Goal: Task Accomplishment & Management: Use online tool/utility

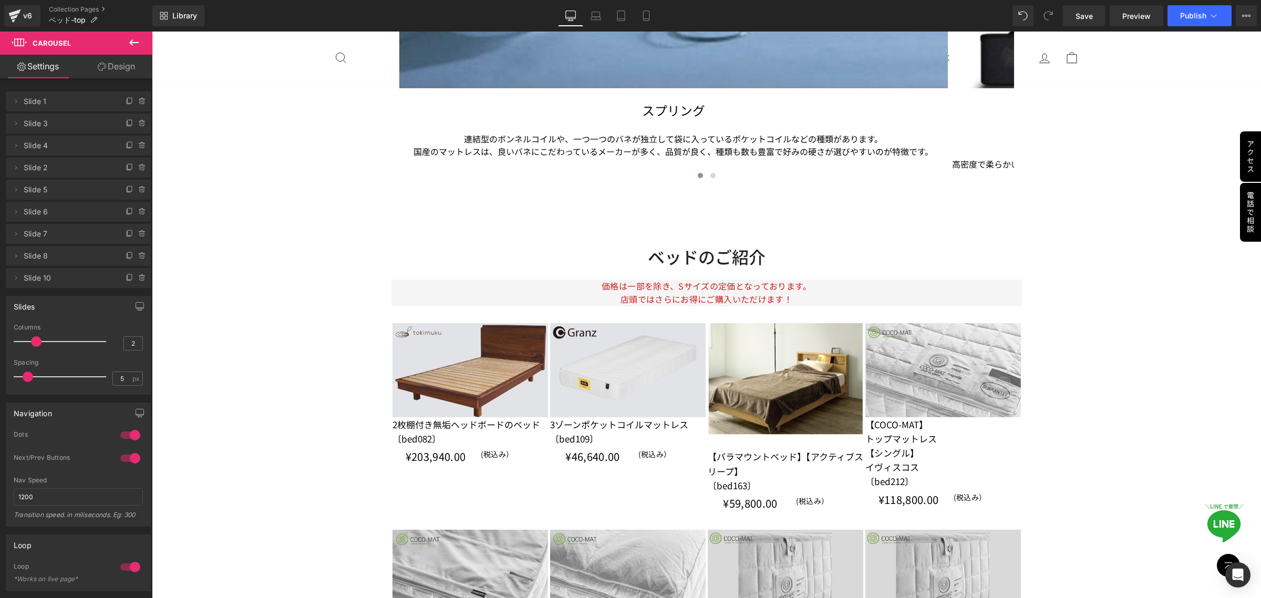
scroll to position [3219, 0]
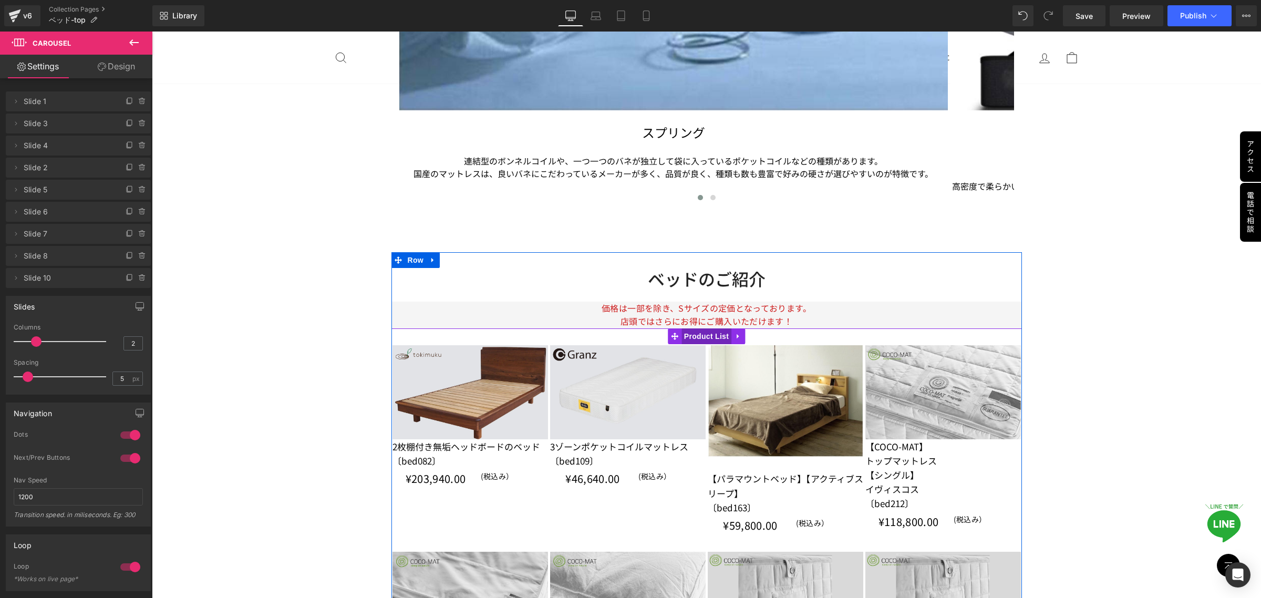
click at [700, 339] on span "Product List" at bounding box center [707, 336] width 50 height 16
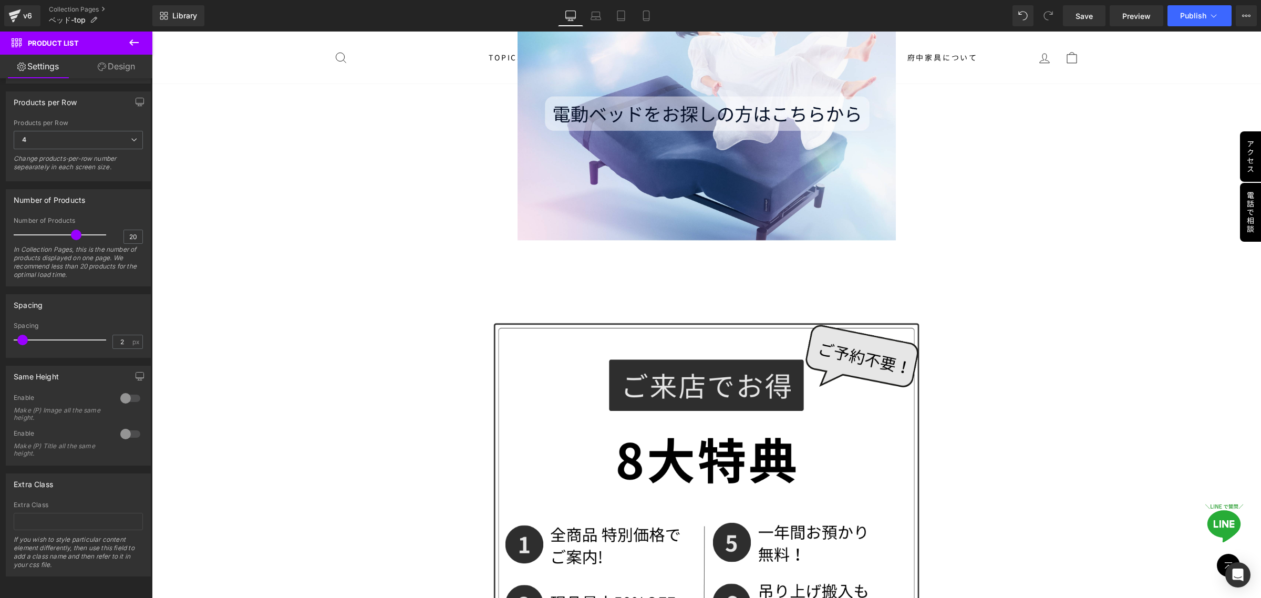
scroll to position [4335, 0]
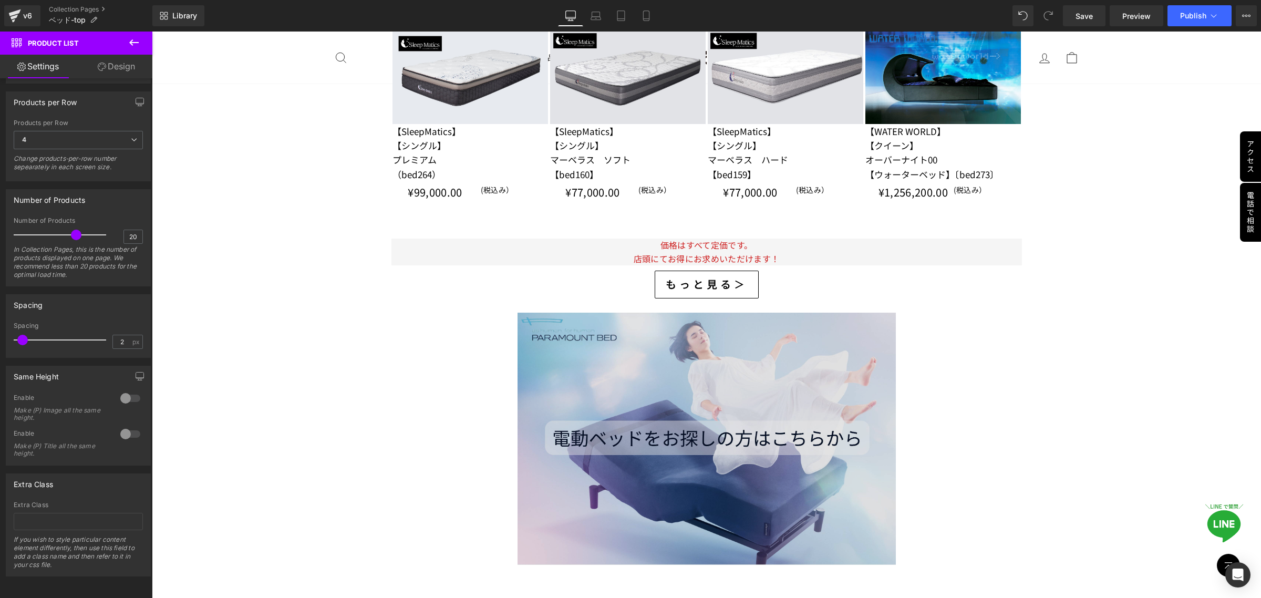
click at [686, 440] on img at bounding box center [707, 431] width 378 height 267
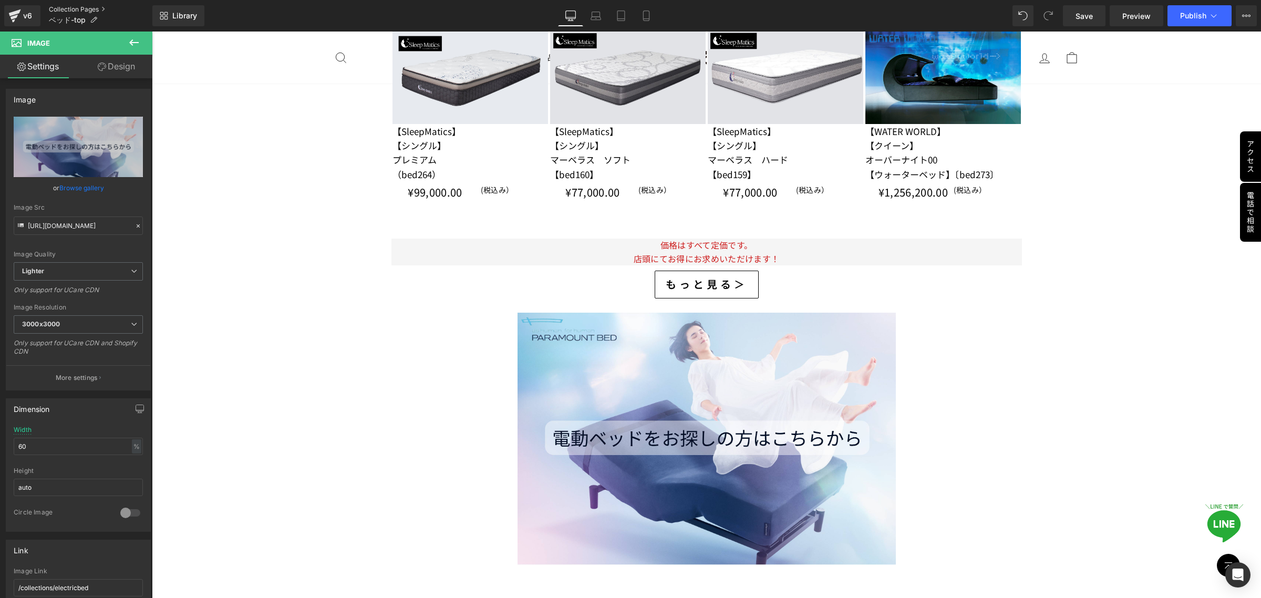
click at [61, 8] on link "Collection Pages" at bounding box center [101, 9] width 104 height 8
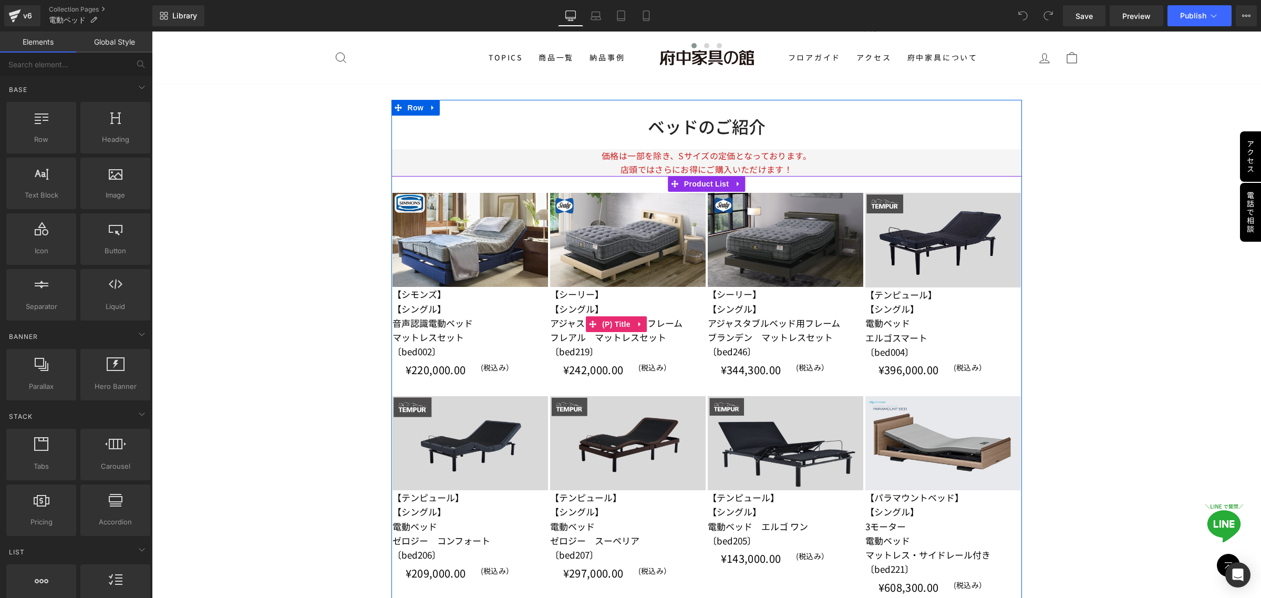
scroll to position [1774, 0]
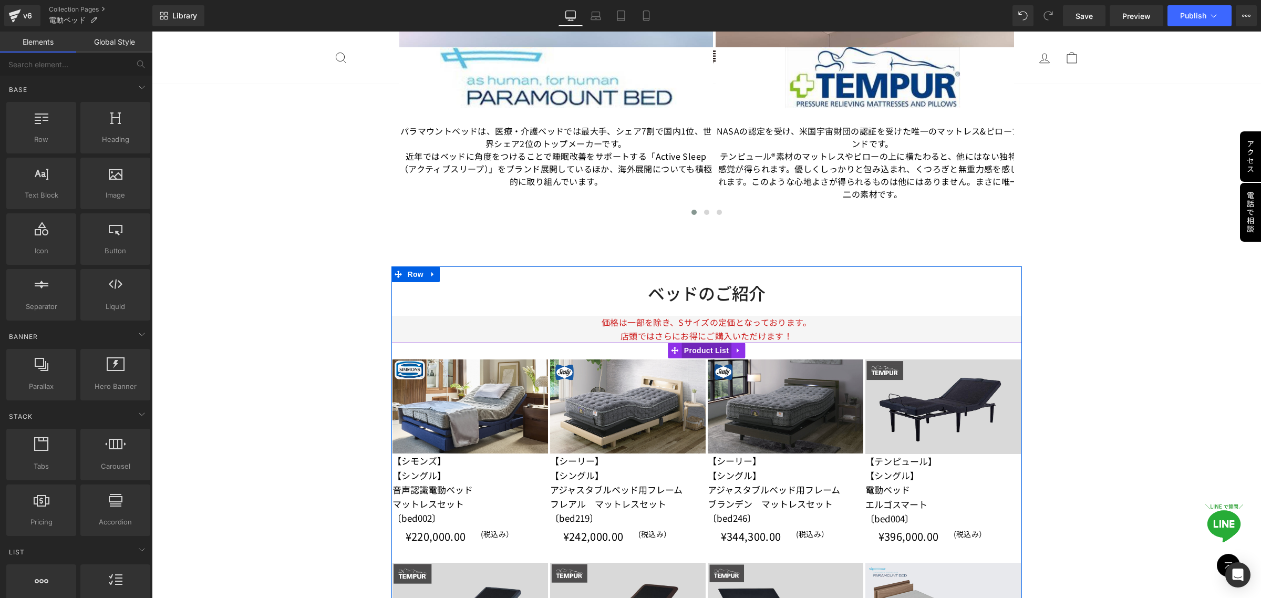
click at [698, 353] on span "Product List" at bounding box center [707, 351] width 50 height 16
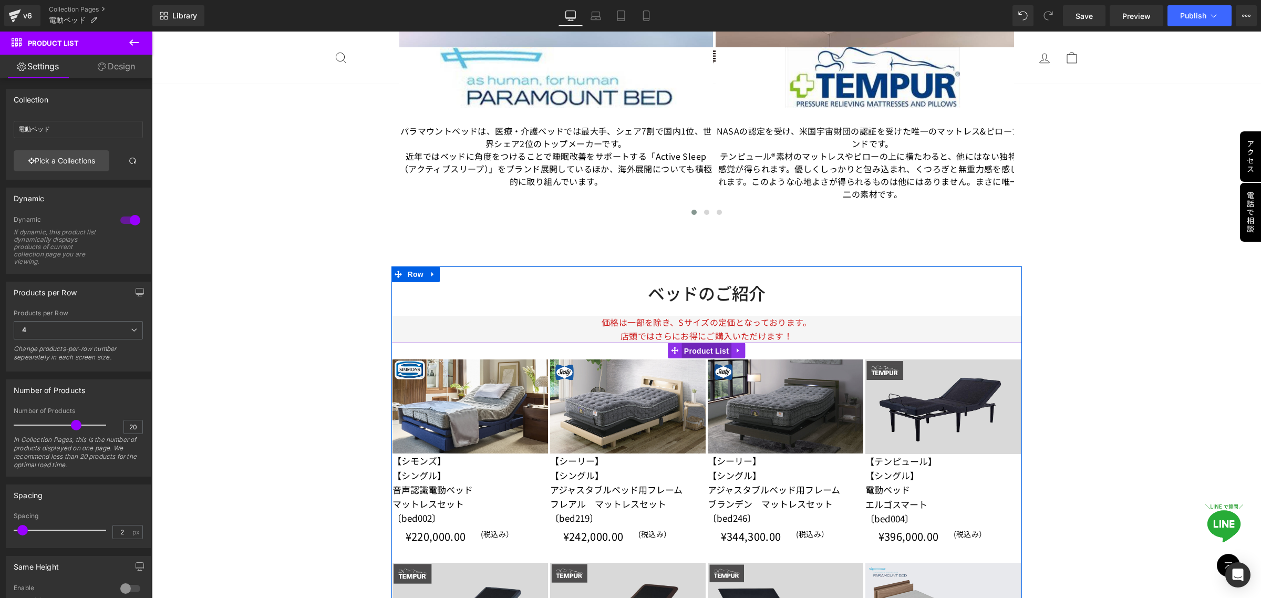
click at [702, 353] on span "Product List" at bounding box center [707, 351] width 50 height 16
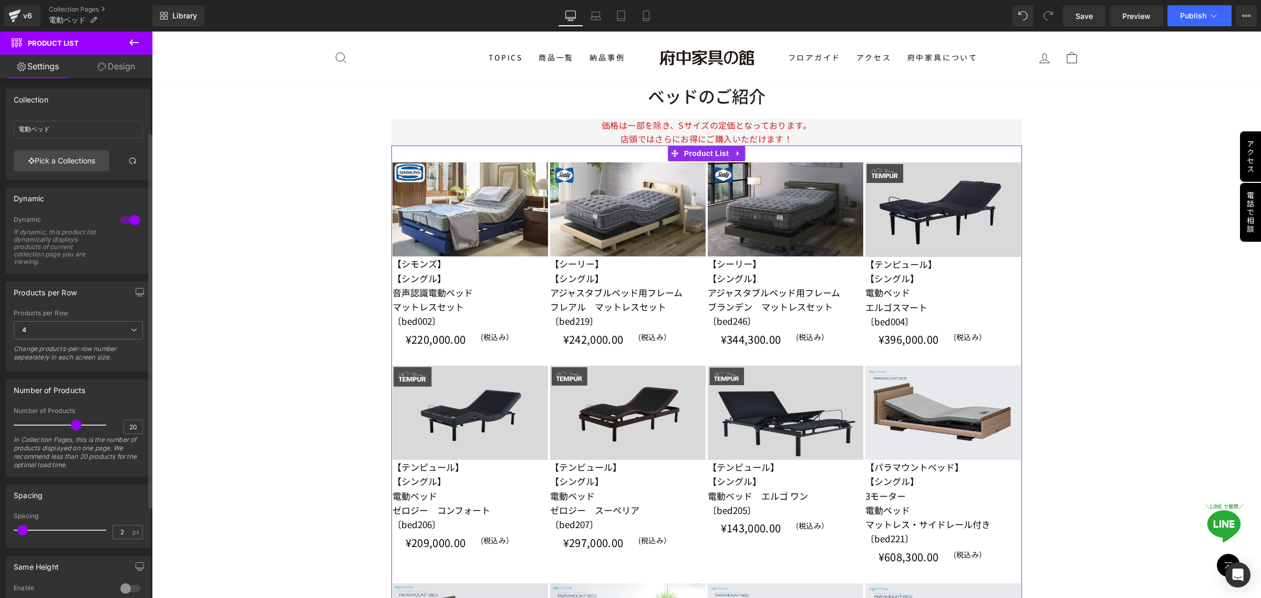
scroll to position [201, 0]
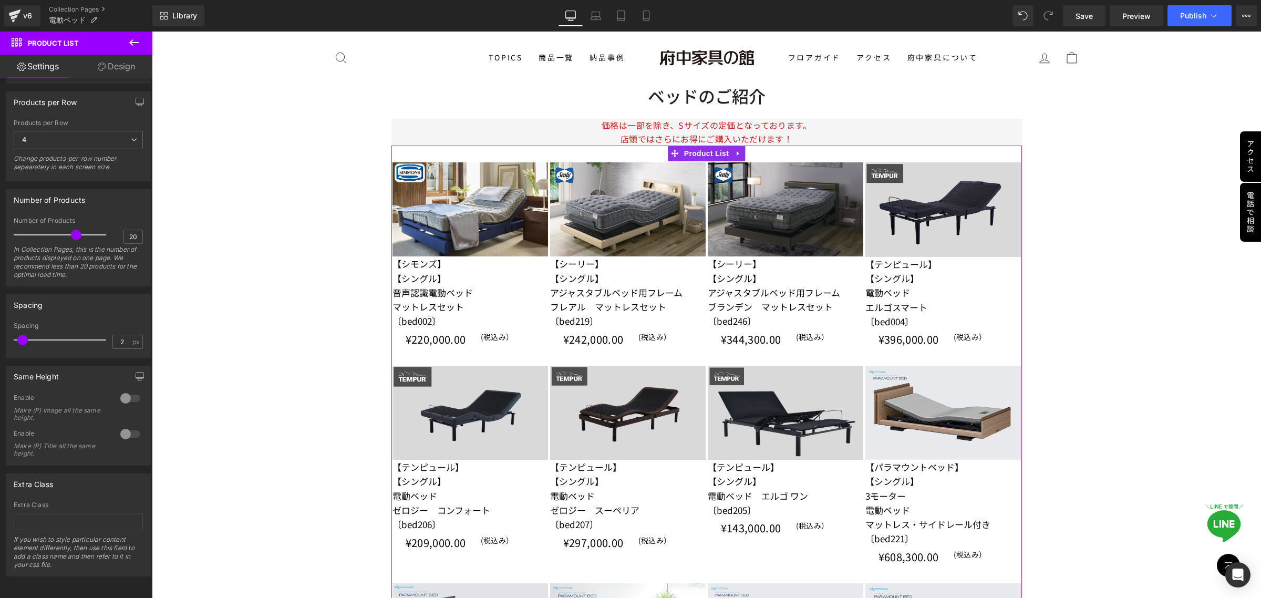
click at [109, 70] on link "Design" at bounding box center [116, 67] width 76 height 24
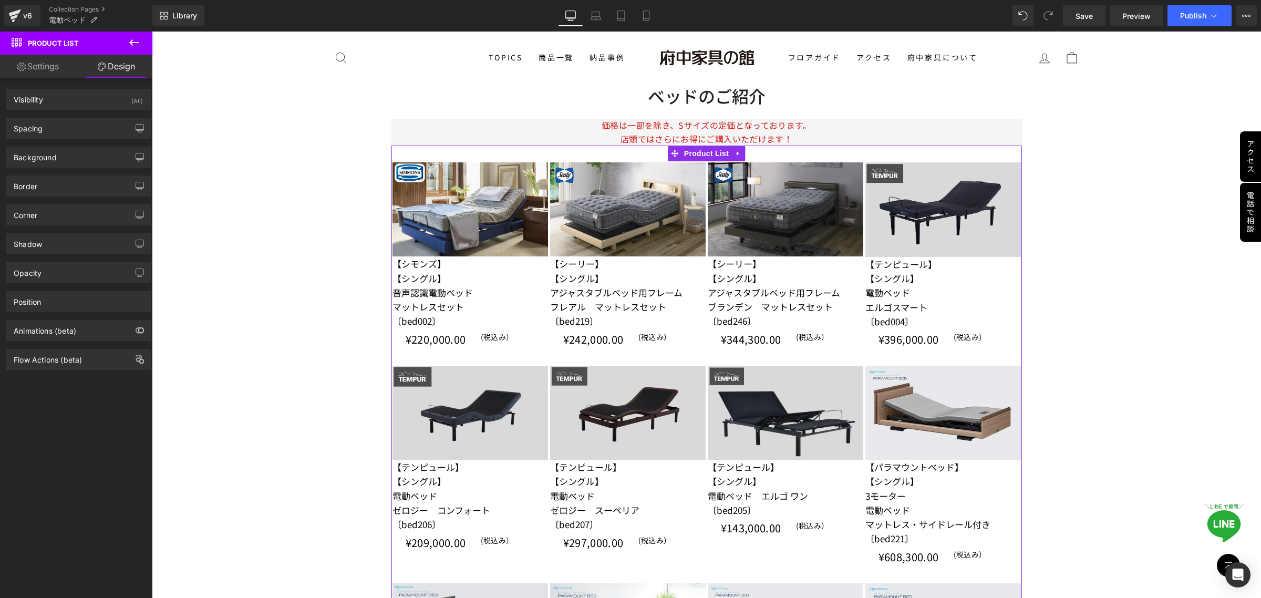
click at [40, 66] on link "Settings" at bounding box center [38, 67] width 76 height 24
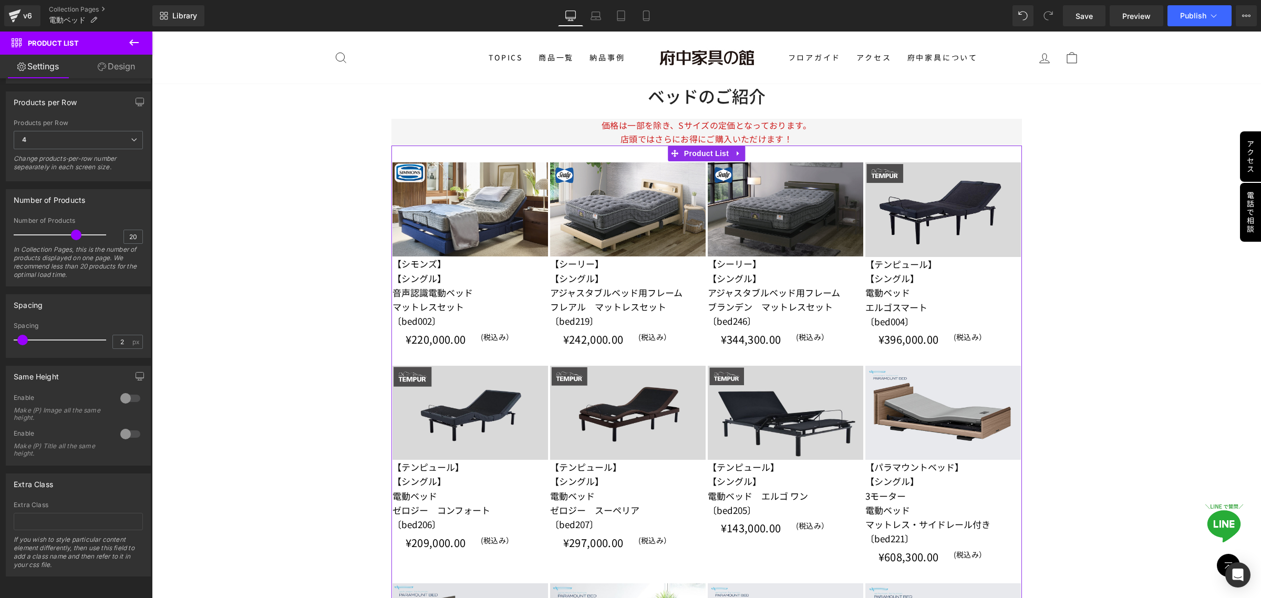
click at [111, 69] on link "Design" at bounding box center [116, 67] width 76 height 24
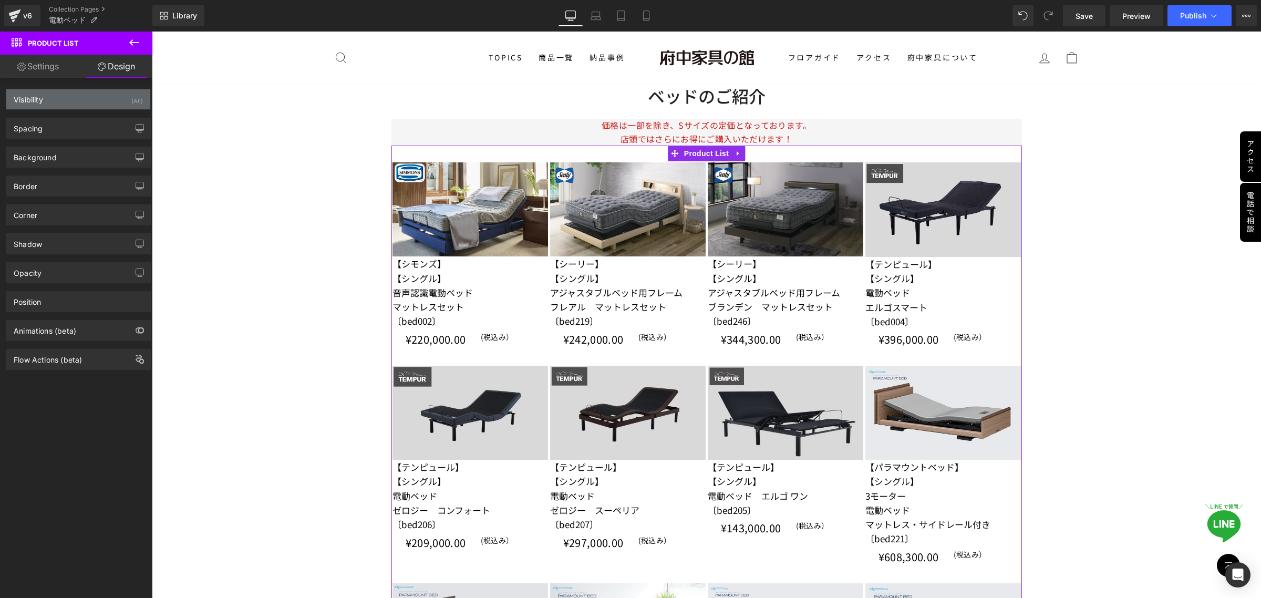
click at [79, 98] on div "Visibility (All)" at bounding box center [78, 99] width 144 height 20
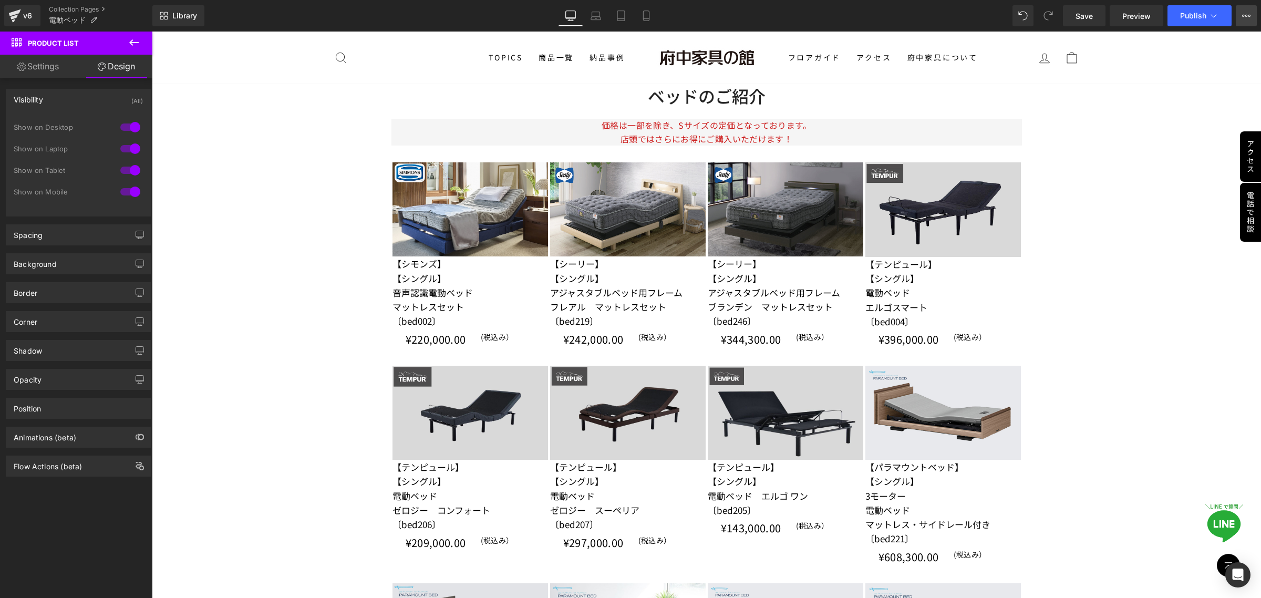
click at [1249, 13] on icon at bounding box center [1246, 16] width 8 height 8
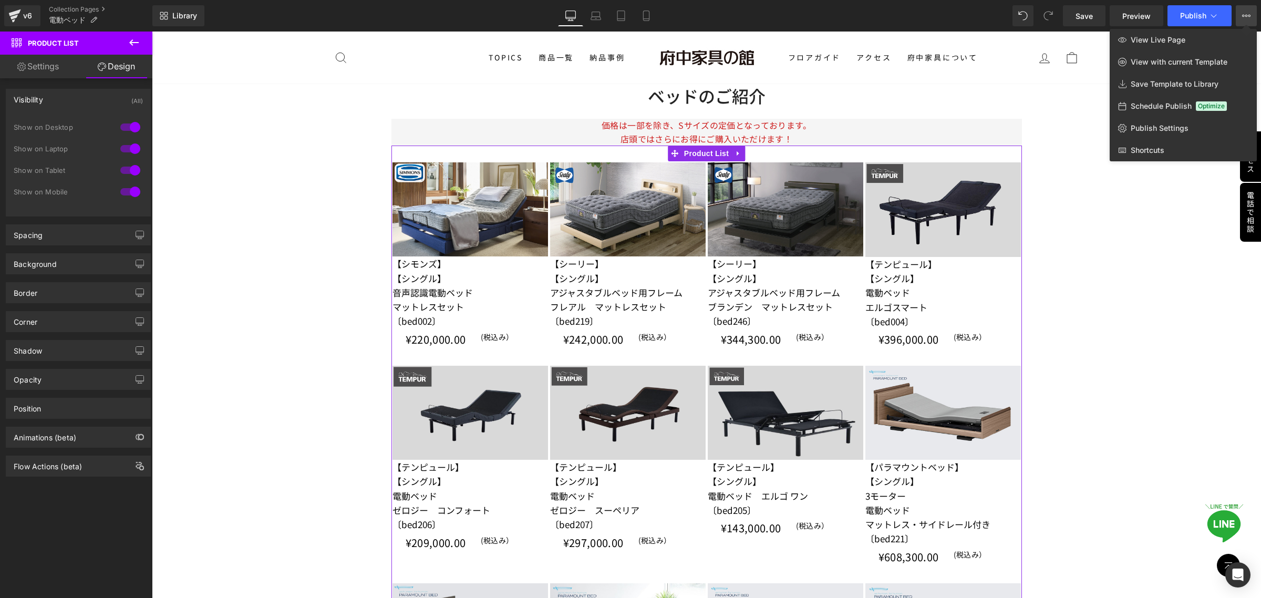
click at [71, 104] on div "Visibility (All)" at bounding box center [78, 99] width 144 height 20
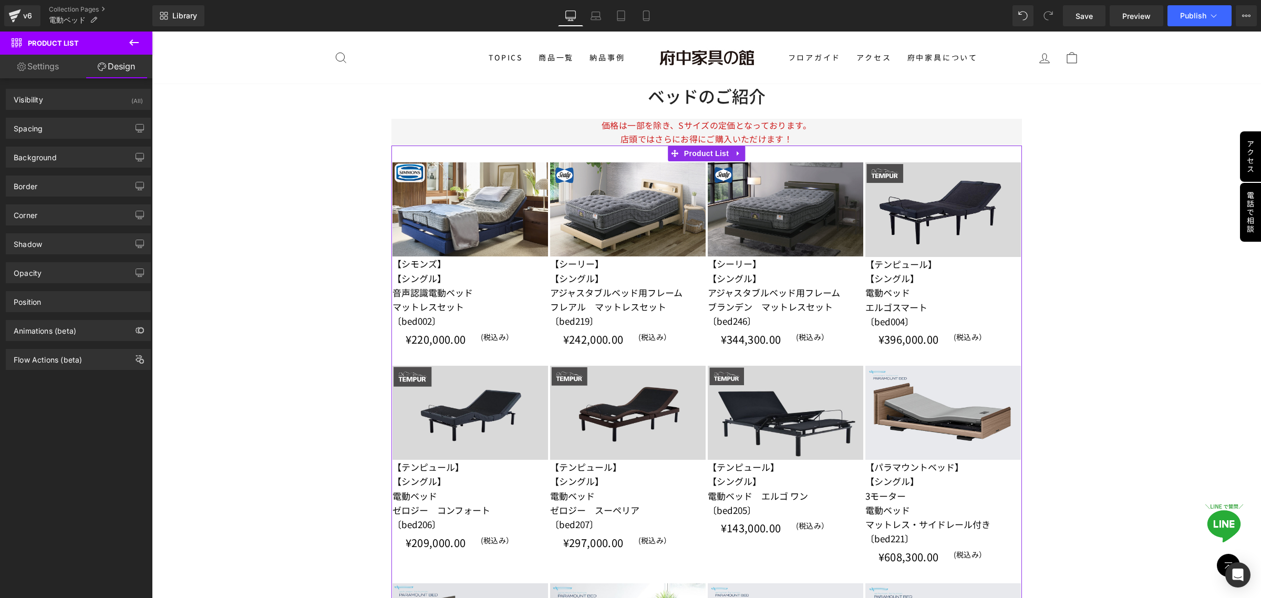
click at [35, 65] on link "Settings" at bounding box center [38, 67] width 76 height 24
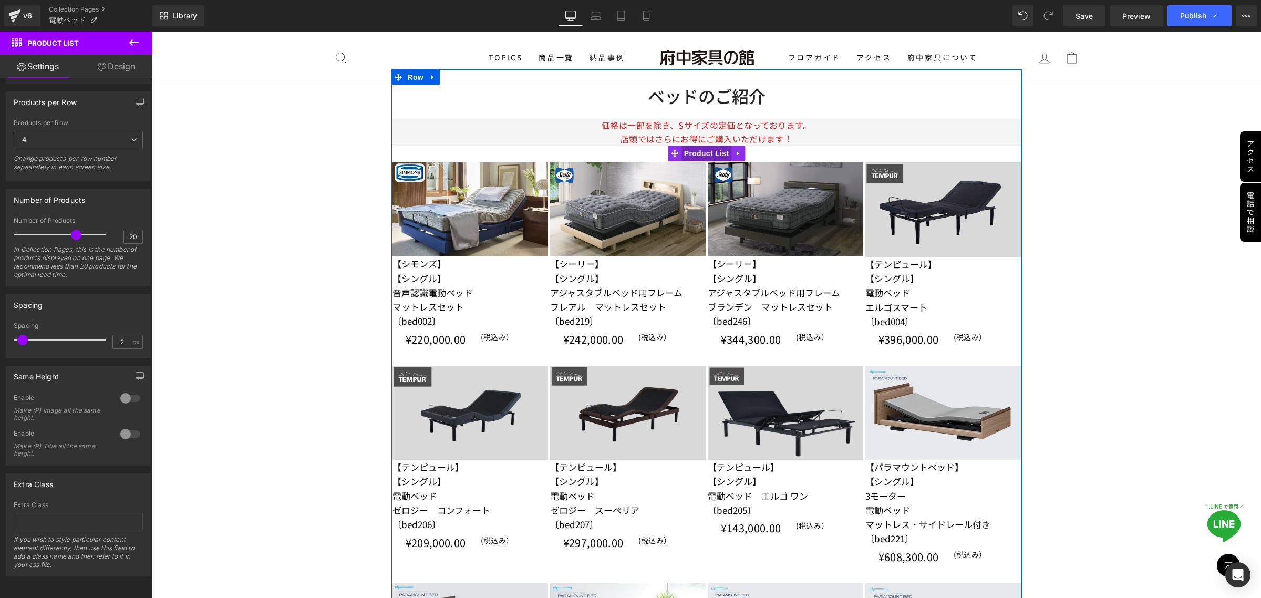
click at [710, 154] on span "Product List" at bounding box center [707, 154] width 50 height 16
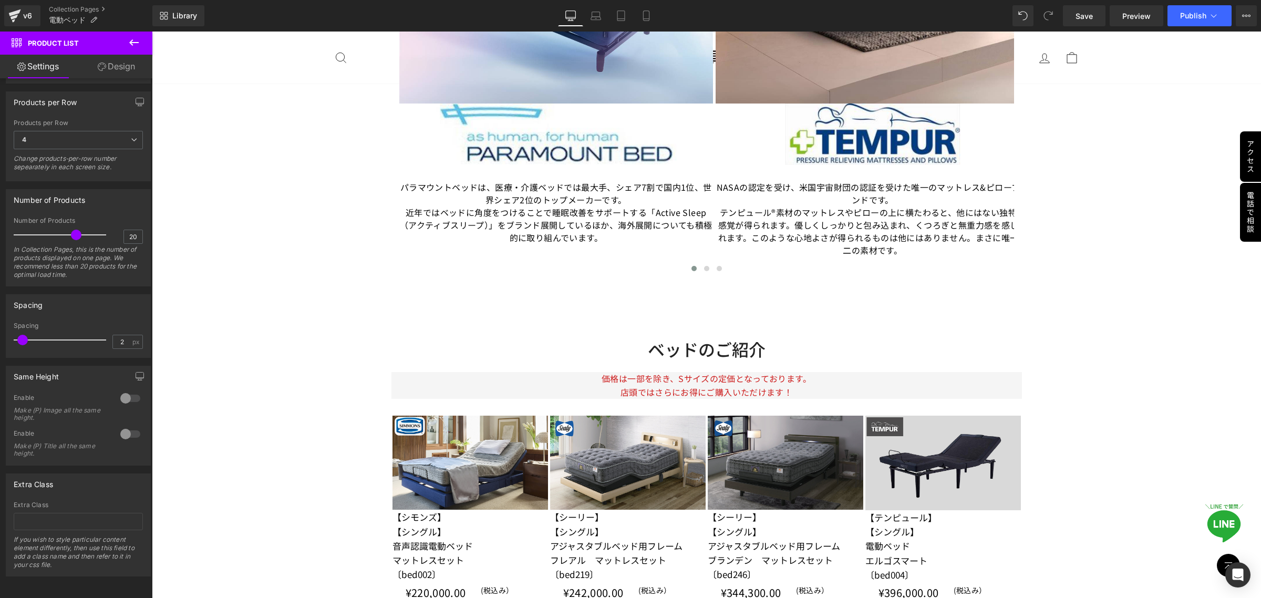
scroll to position [1708, 0]
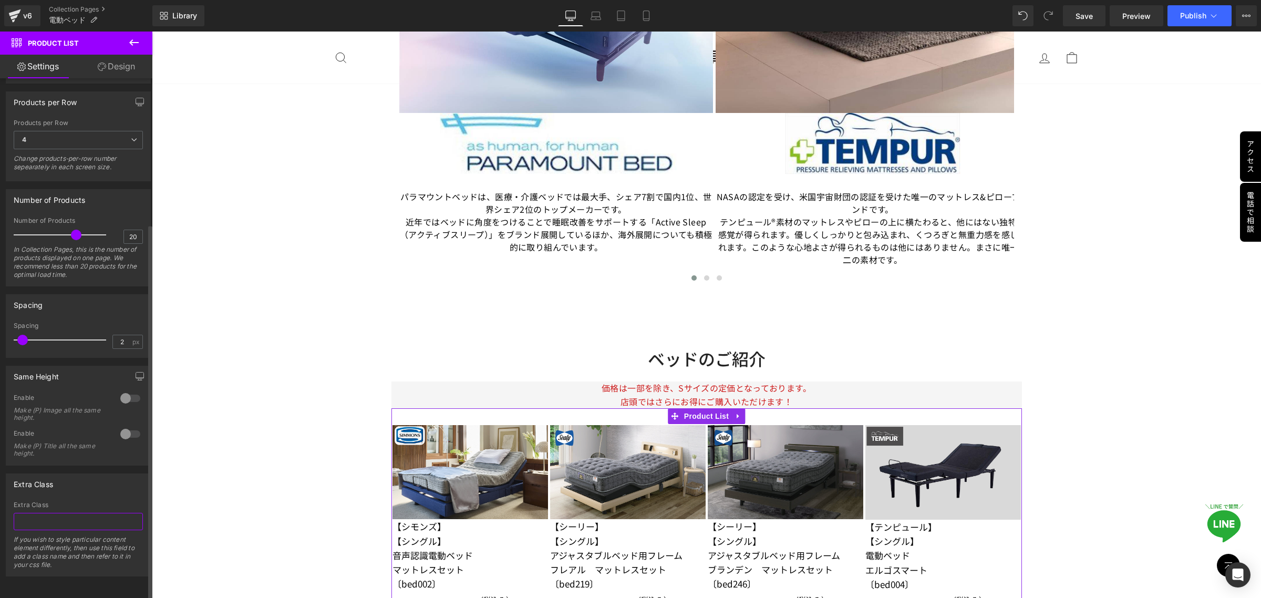
click at [80, 513] on input "text" at bounding box center [78, 521] width 129 height 17
click at [53, 517] on input "text" at bounding box center [78, 521] width 129 height 17
paste input "electric-list"
type input "electric-list"
click at [1085, 16] on span "Save" at bounding box center [1084, 16] width 17 height 11
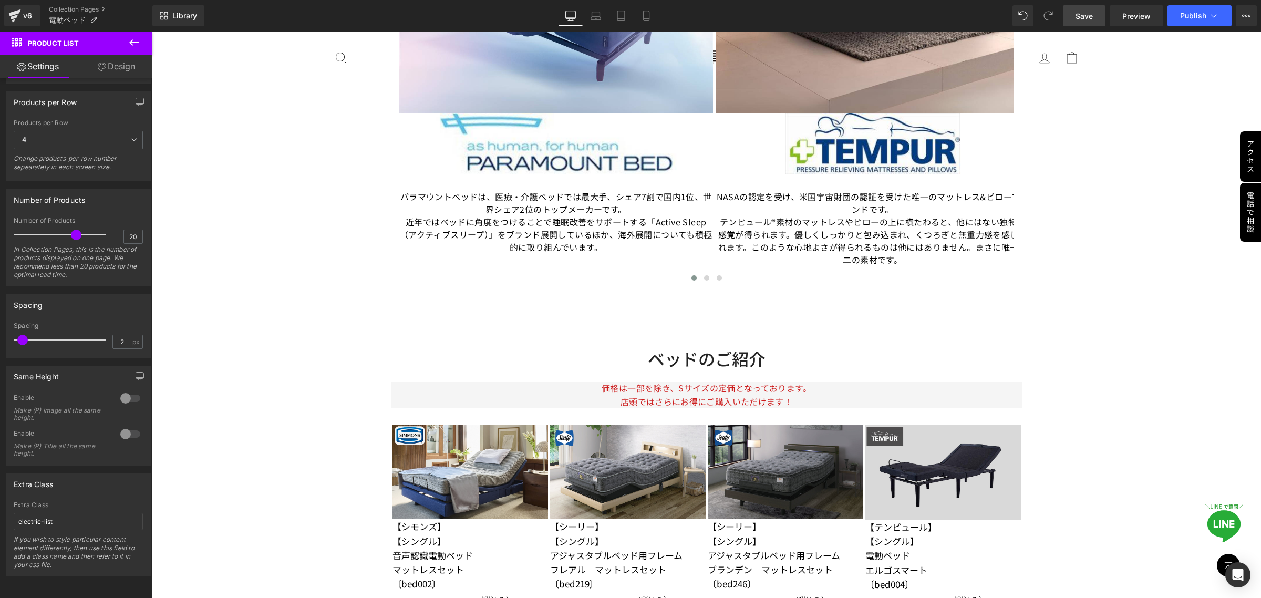
click at [130, 42] on icon at bounding box center [133, 42] width 9 height 6
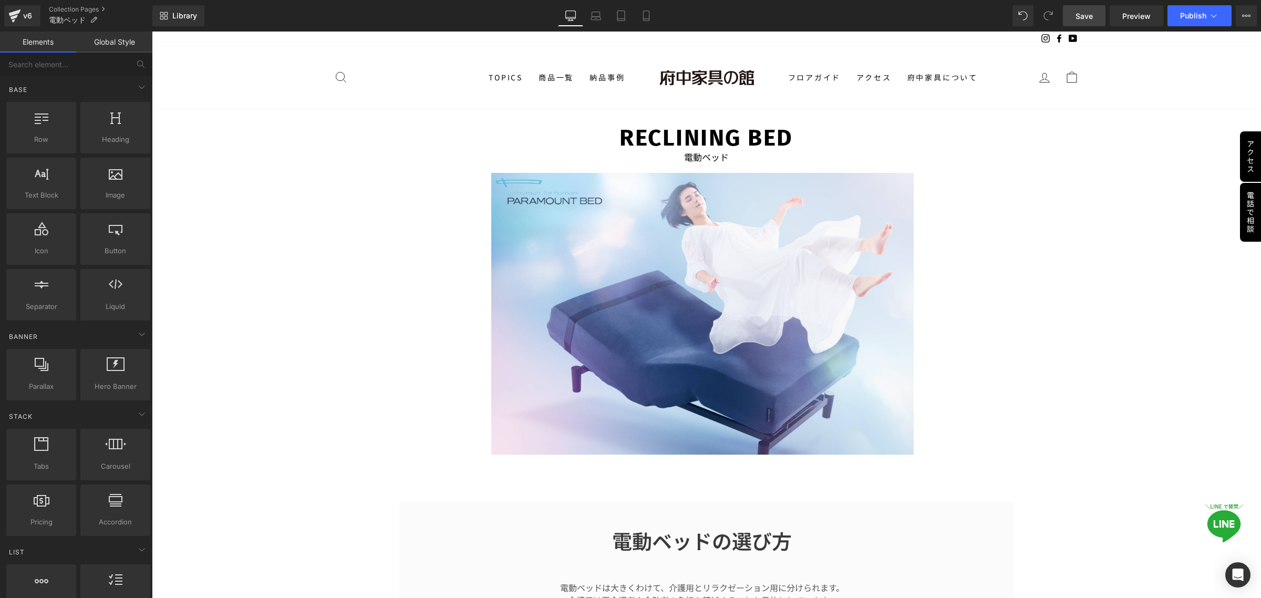
scroll to position [0, 0]
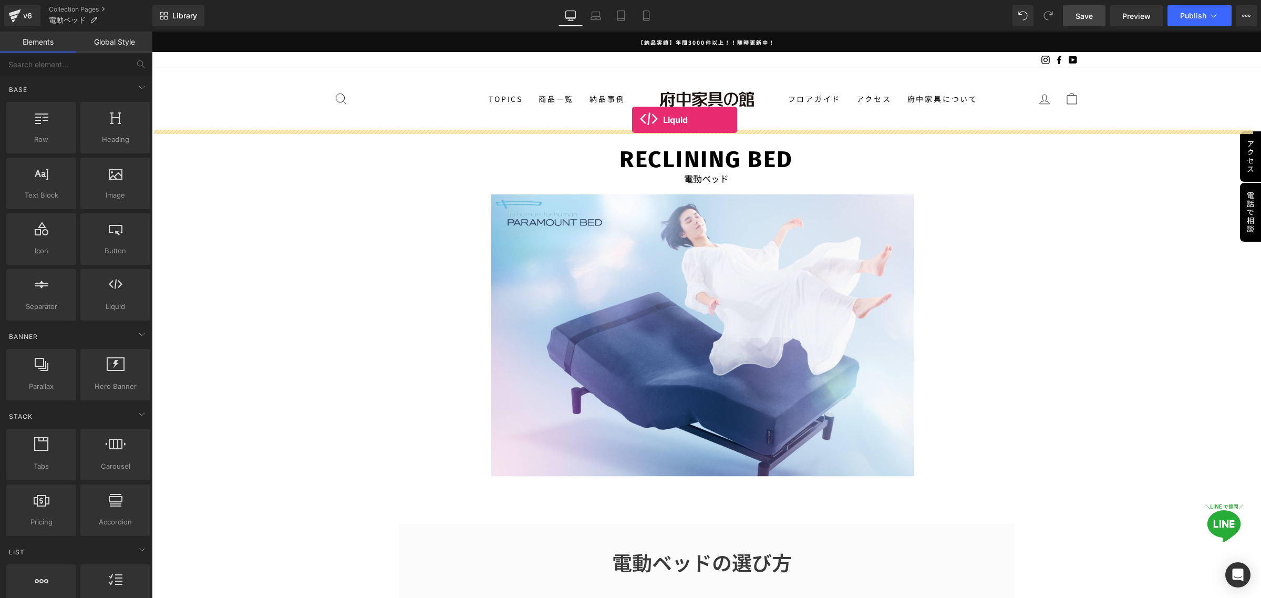
drag, startPoint x: 268, startPoint y: 339, endPoint x: 632, endPoint y: 120, distance: 425.0
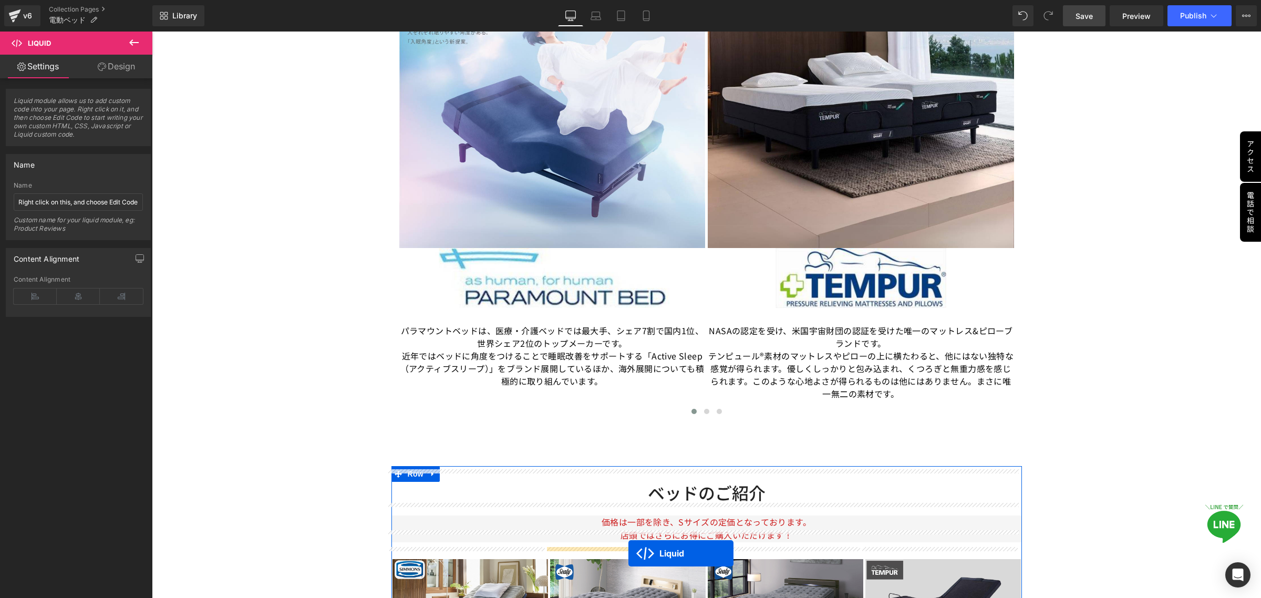
scroll to position [1461, 0]
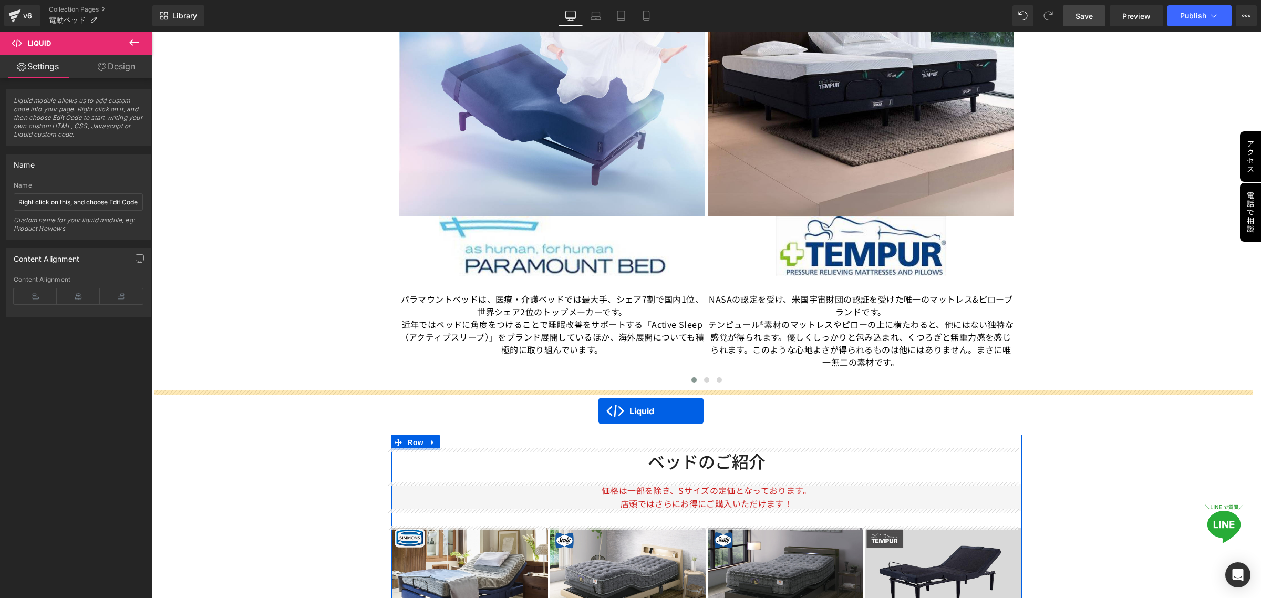
drag, startPoint x: 671, startPoint y: 136, endPoint x: 599, endPoint y: 410, distance: 284.1
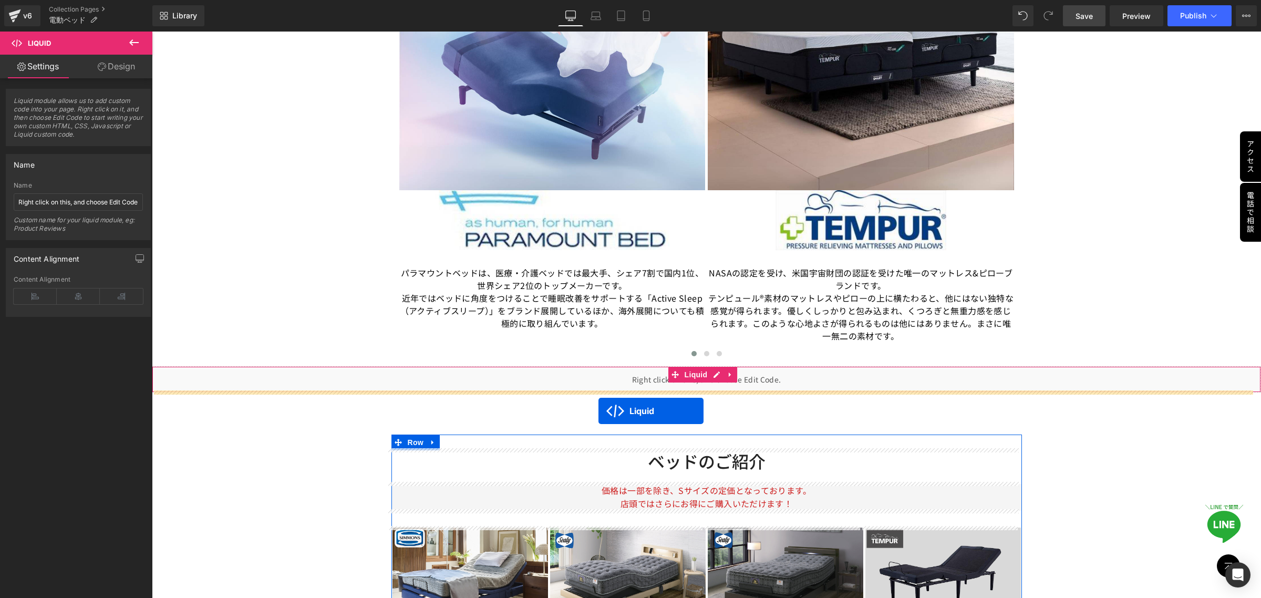
scroll to position [1435, 0]
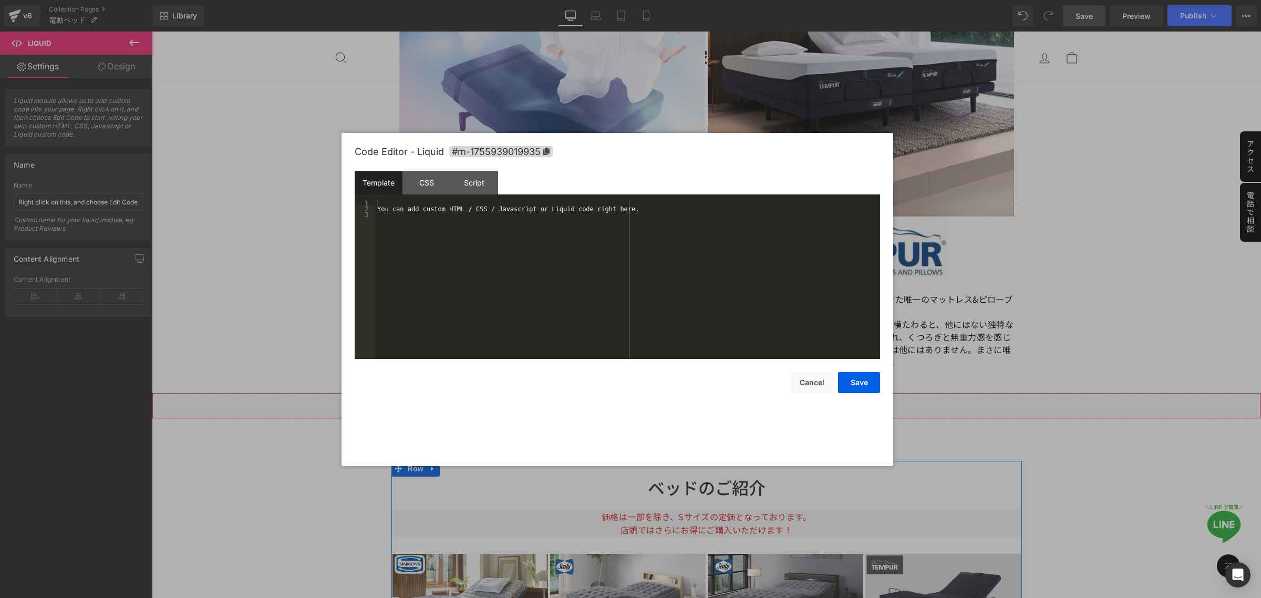
click at [713, 400] on div "Liquid" at bounding box center [706, 406] width 1109 height 26
click at [427, 188] on div "CSS" at bounding box center [427, 183] width 48 height 24
click at [490, 247] on div "#m-1755939019935 { }" at bounding box center [627, 285] width 505 height 171
click at [485, 182] on div "Script" at bounding box center [474, 183] width 48 height 24
click at [537, 274] on div "( function ( jQuery ) { // var $module = jQuery('#m-1755939019935').children('.…" at bounding box center [627, 285] width 505 height 171
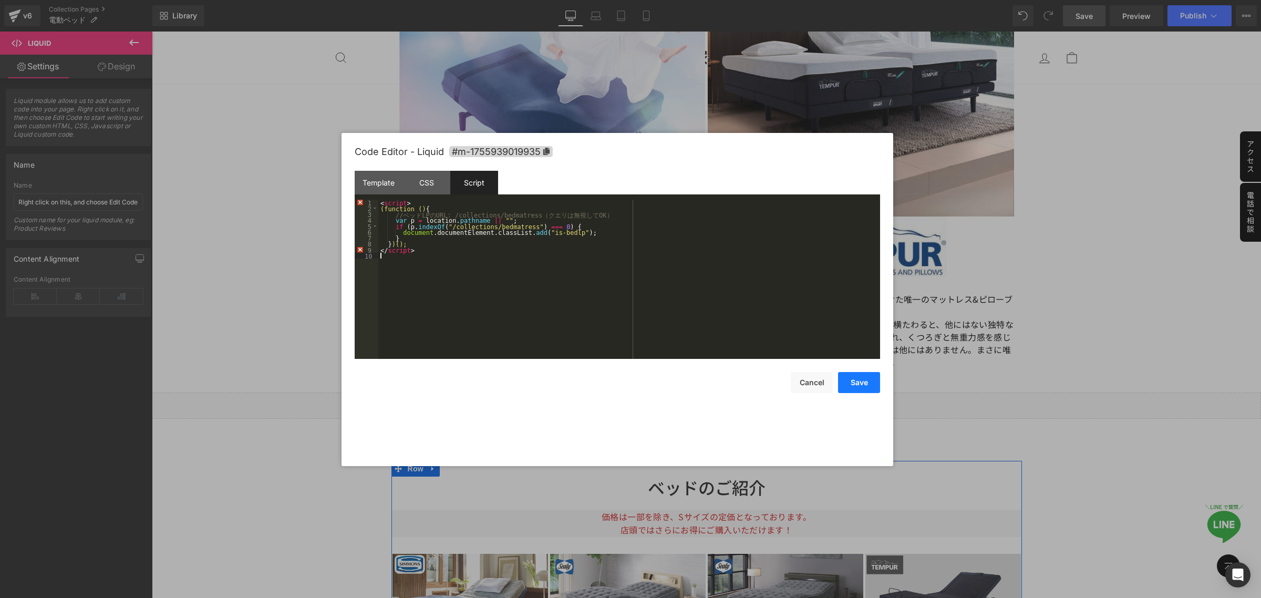
click at [863, 385] on button "Save" at bounding box center [859, 382] width 42 height 21
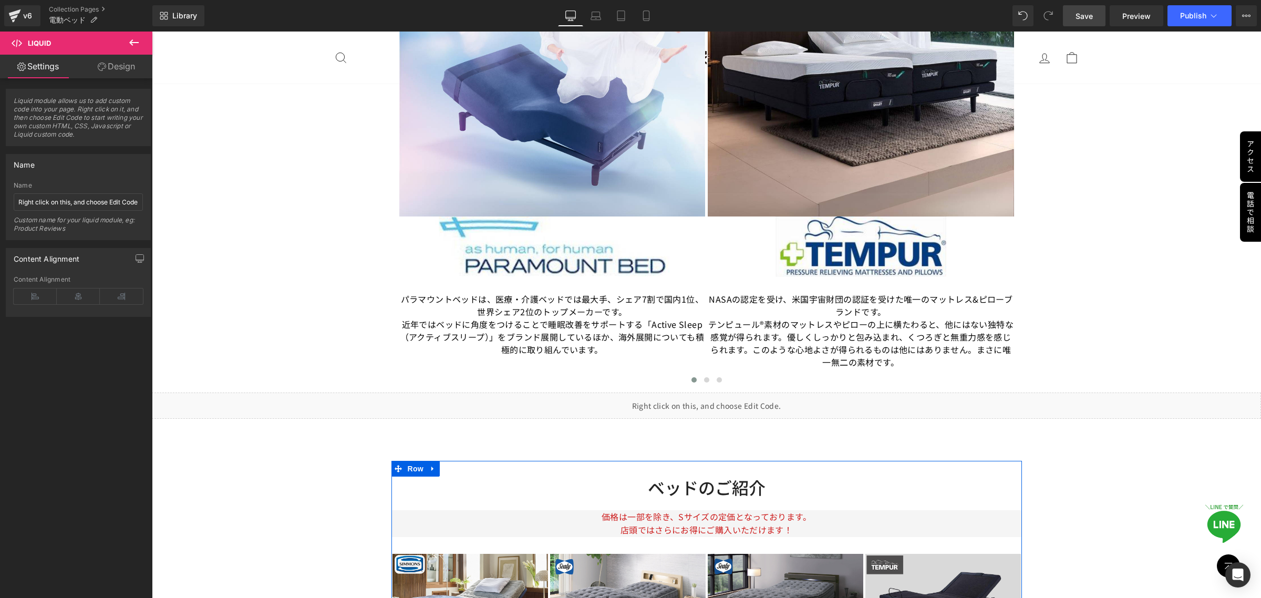
click at [1090, 20] on span "Save" at bounding box center [1084, 16] width 17 height 11
click at [1185, 27] on div "Library Desktop Desktop Laptop Tablet Mobile Save Preview Publish Scheduled Vie…" at bounding box center [706, 16] width 1109 height 32
click at [1185, 17] on span "Publish" at bounding box center [1193, 16] width 26 height 8
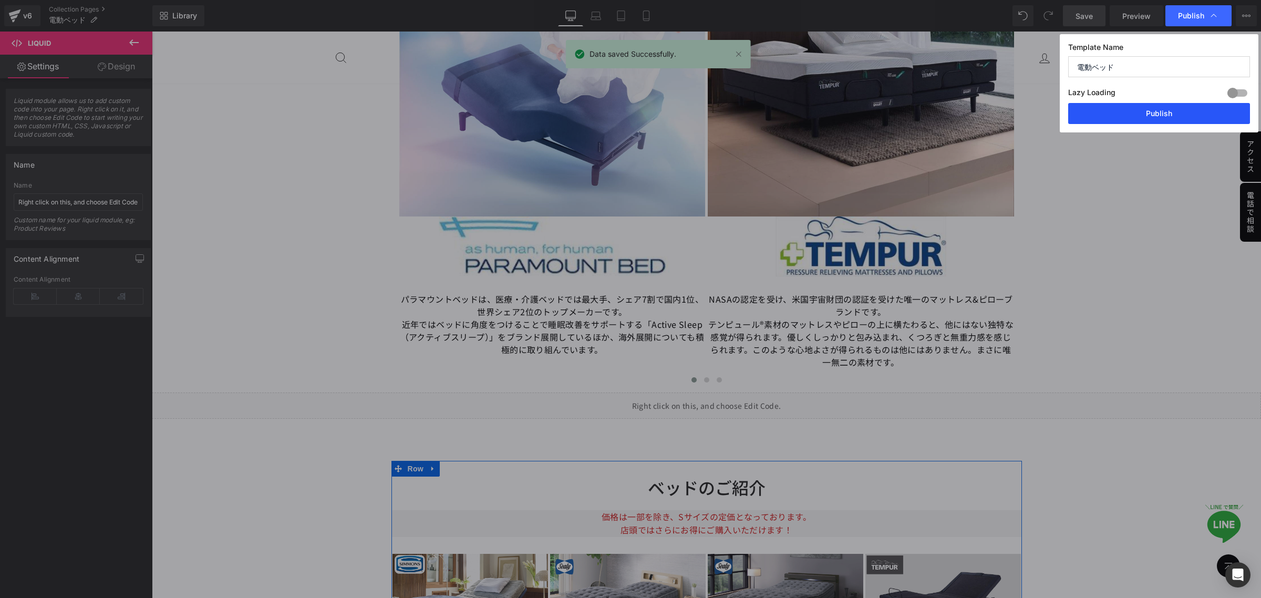
drag, startPoint x: 1139, startPoint y: 114, endPoint x: 987, endPoint y: 82, distance: 155.6
click at [1139, 114] on button "Publish" at bounding box center [1159, 113] width 182 height 21
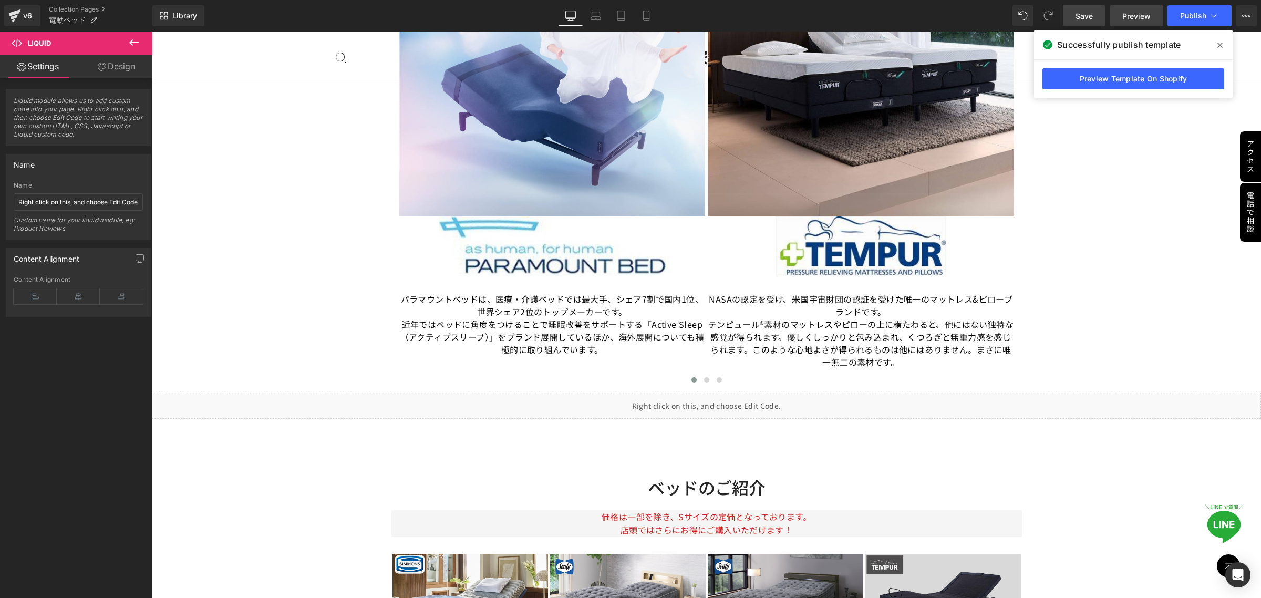
click at [1128, 16] on span "Preview" at bounding box center [1136, 16] width 28 height 11
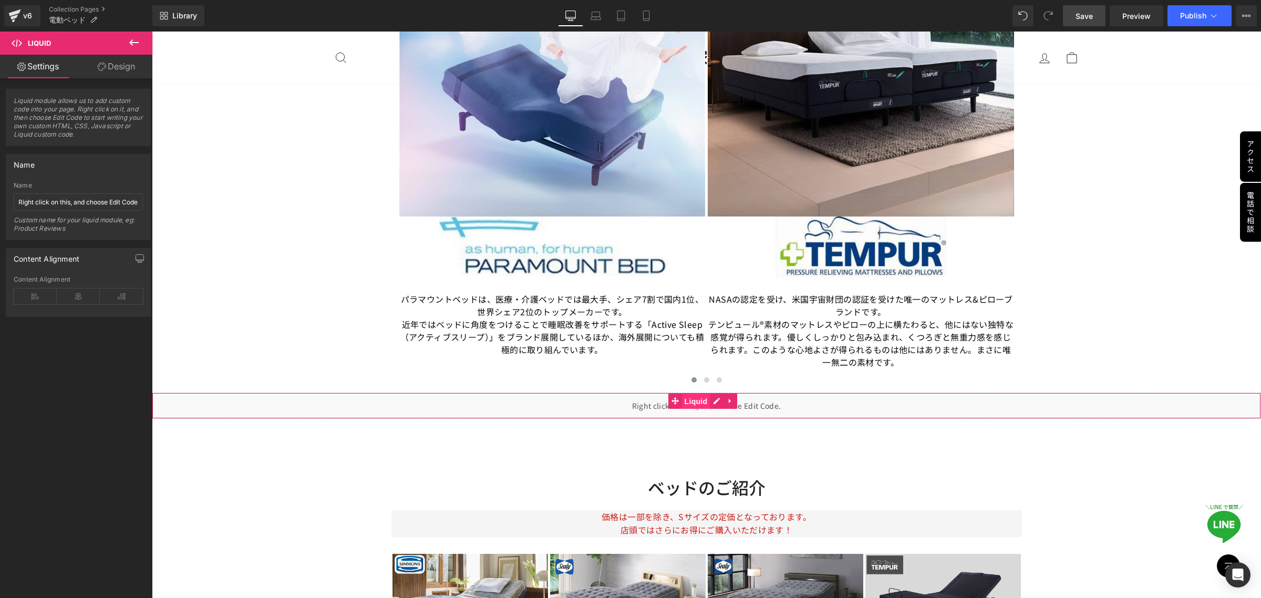
click at [694, 406] on span "Liquid" at bounding box center [696, 402] width 28 height 16
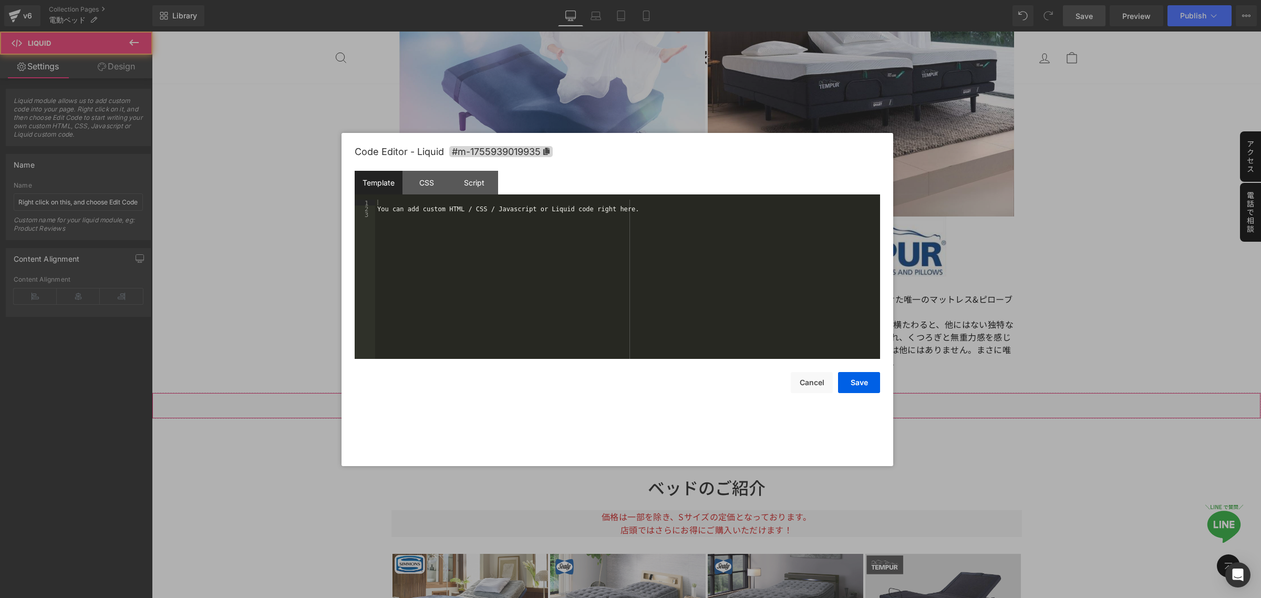
click at [713, 404] on link at bounding box center [717, 401] width 14 height 16
click at [411, 231] on div "You can add custom HTML / CSS / Javascript or Liquid code right here." at bounding box center [627, 285] width 505 height 171
click at [427, 182] on div "CSS" at bounding box center [427, 183] width 48 height 24
click at [370, 218] on div "4" at bounding box center [365, 220] width 20 height 6
click at [390, 226] on div "html .is-bedlp .electric-list { display : none !important; }" at bounding box center [627, 285] width 505 height 171
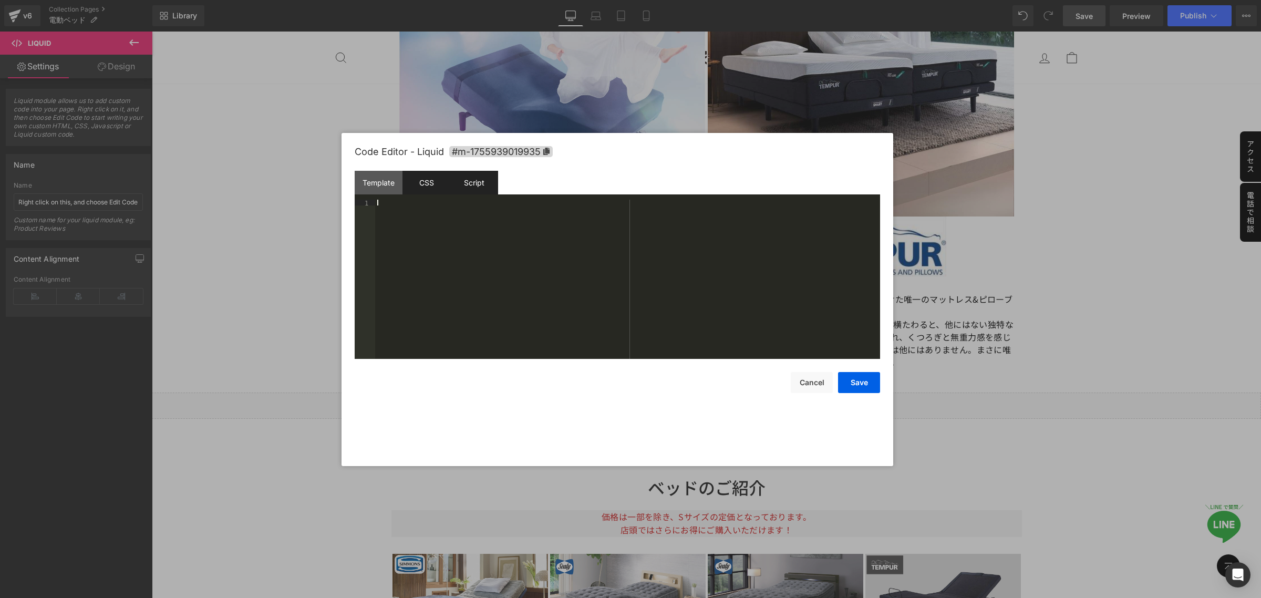
click at [483, 182] on div "Script" at bounding box center [474, 183] width 48 height 24
click at [451, 252] on div "< script > (function () { // ベ ッ ド LP の URL: /collections/bedmatress （ ク エ リ は …" at bounding box center [629, 285] width 502 height 171
click at [867, 382] on button "Save" at bounding box center [859, 382] width 42 height 21
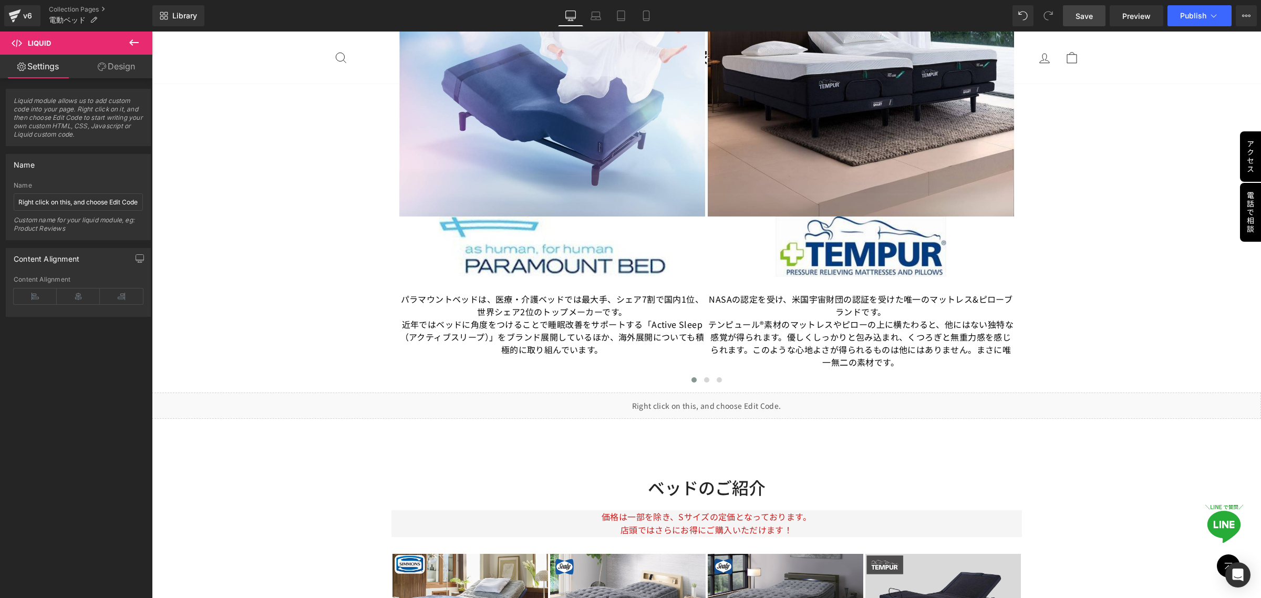
click at [1089, 16] on span "Save" at bounding box center [1084, 16] width 17 height 11
click at [1133, 21] on span "Preview" at bounding box center [1136, 16] width 28 height 11
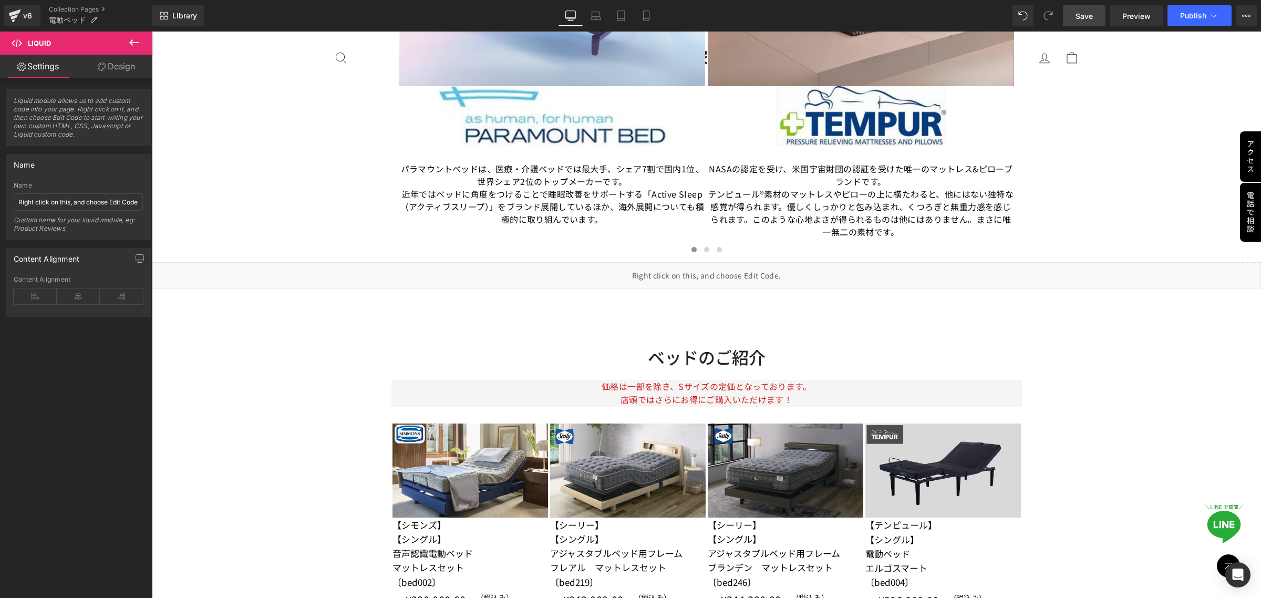
scroll to position [1566, 0]
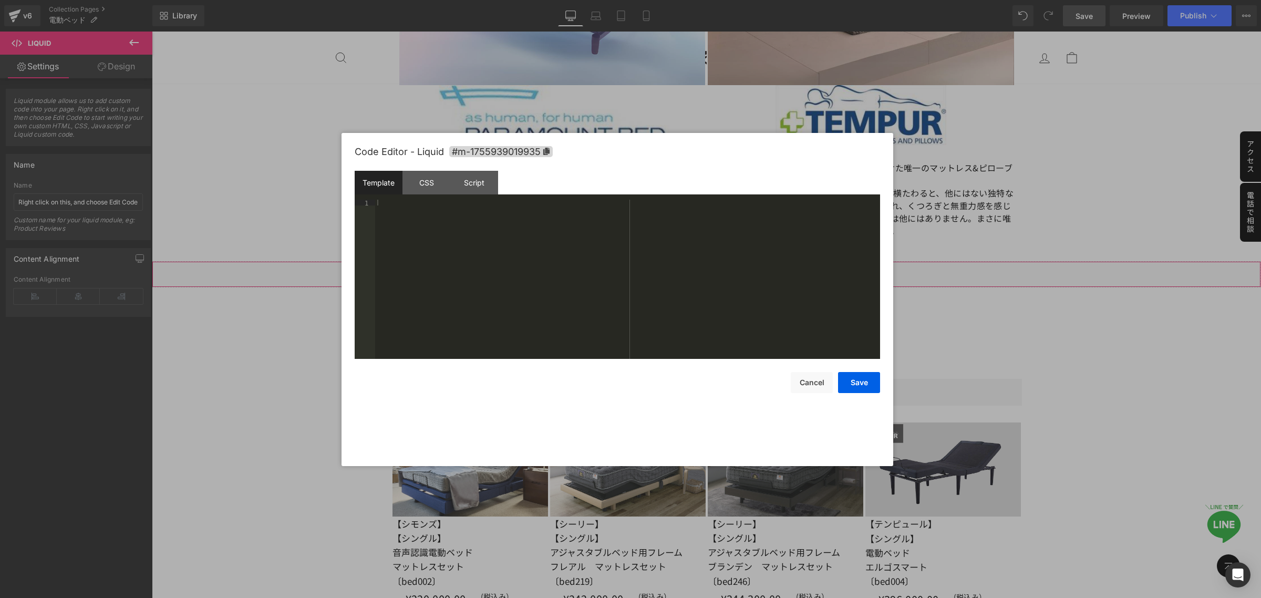
click at [719, 271] on div "Liquid" at bounding box center [706, 274] width 1109 height 26
click at [869, 377] on button "Save" at bounding box center [859, 382] width 42 height 21
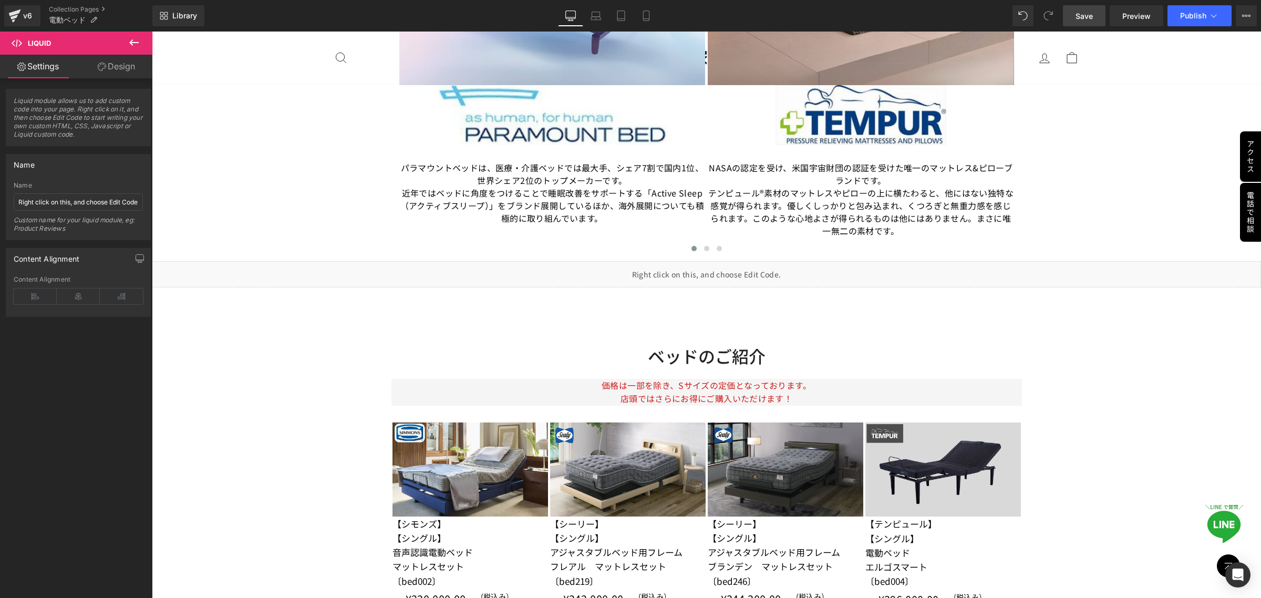
click at [1078, 16] on span "Save" at bounding box center [1084, 16] width 17 height 11
click at [1133, 15] on span "Preview" at bounding box center [1136, 16] width 28 height 11
click at [1192, 22] on button "Publish" at bounding box center [1200, 15] width 64 height 21
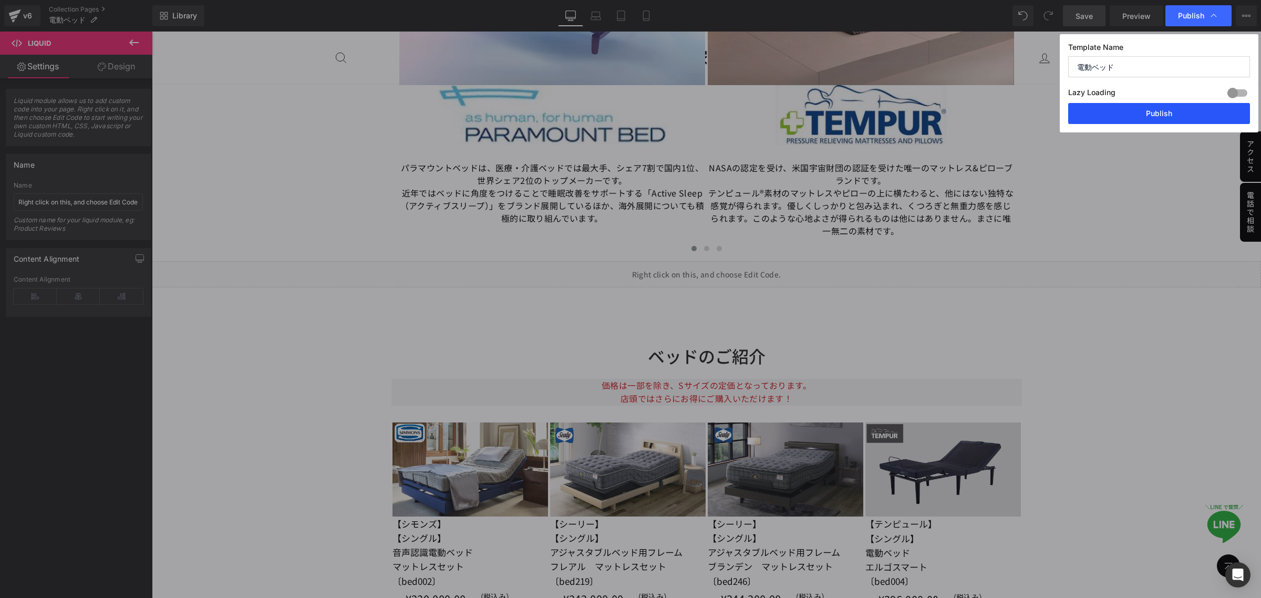
drag, startPoint x: 1167, startPoint y: 110, endPoint x: 1015, endPoint y: 78, distance: 155.3
click at [1167, 110] on button "Publish" at bounding box center [1159, 113] width 182 height 21
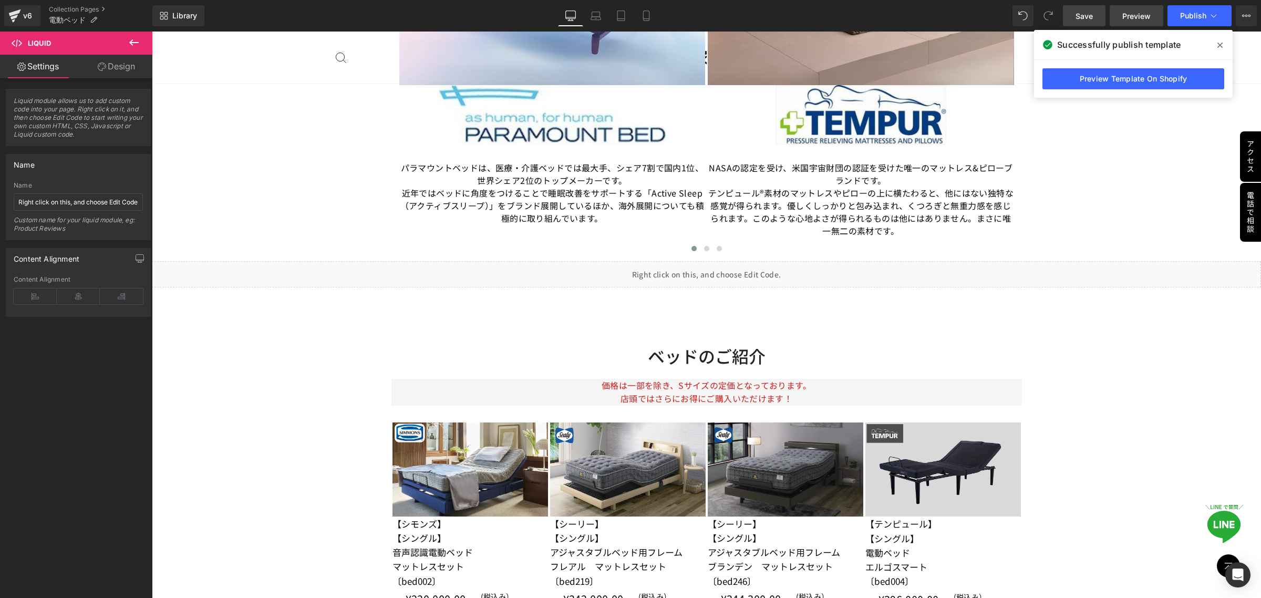
click at [1138, 17] on span "Preview" at bounding box center [1136, 16] width 28 height 11
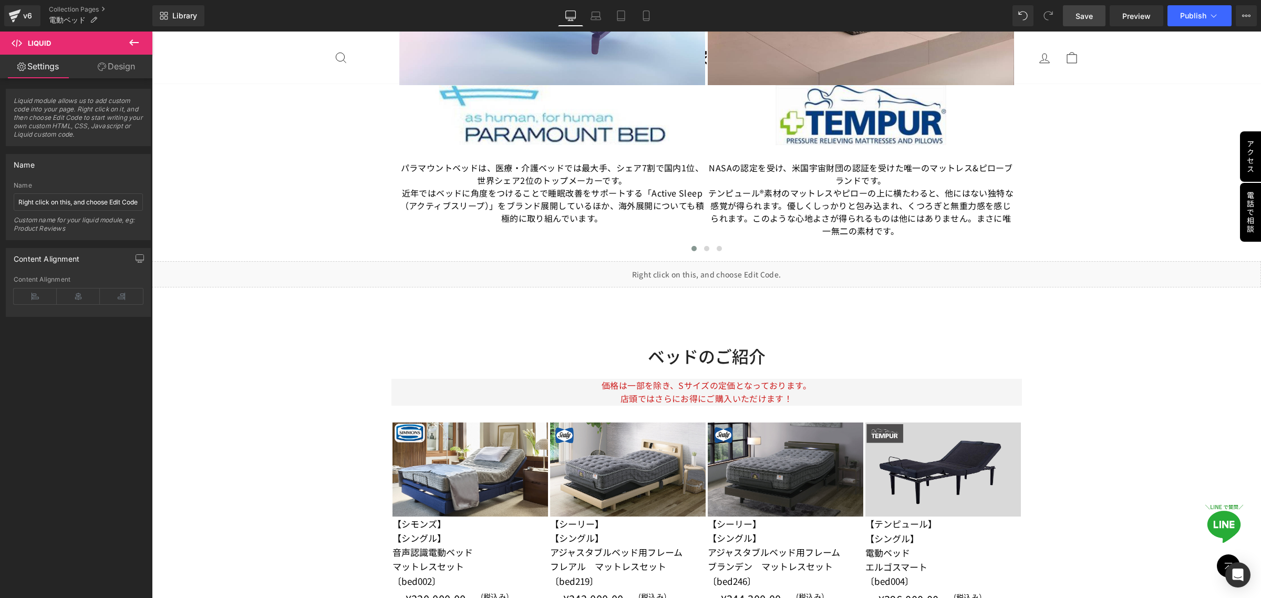
click at [717, 271] on icon at bounding box center [714, 269] width 6 height 6
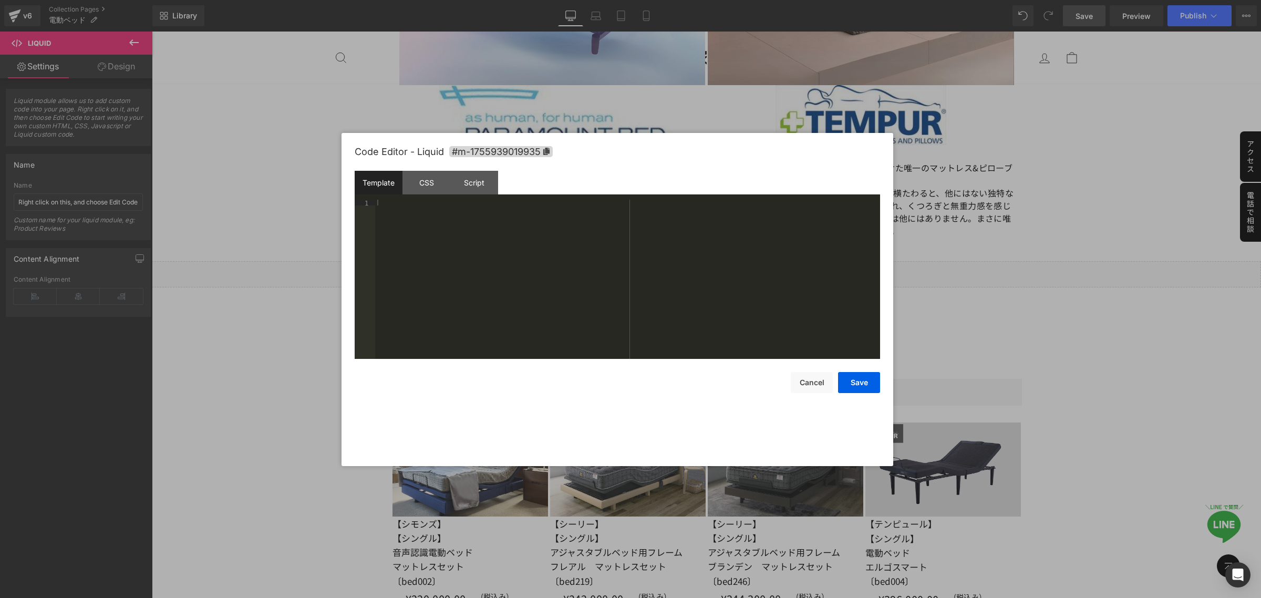
click at [255, 292] on div at bounding box center [630, 299] width 1261 height 598
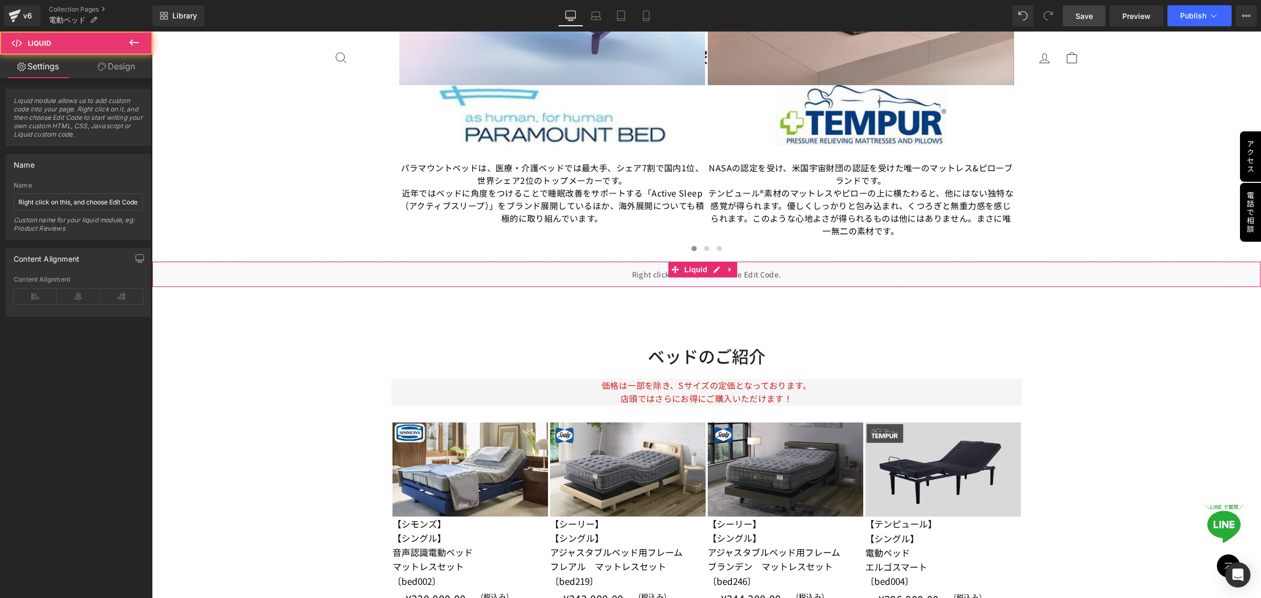
click at [679, 277] on div "Liquid" at bounding box center [706, 274] width 1109 height 26
click at [732, 272] on link at bounding box center [731, 270] width 14 height 16
click at [739, 271] on icon at bounding box center [737, 269] width 7 height 7
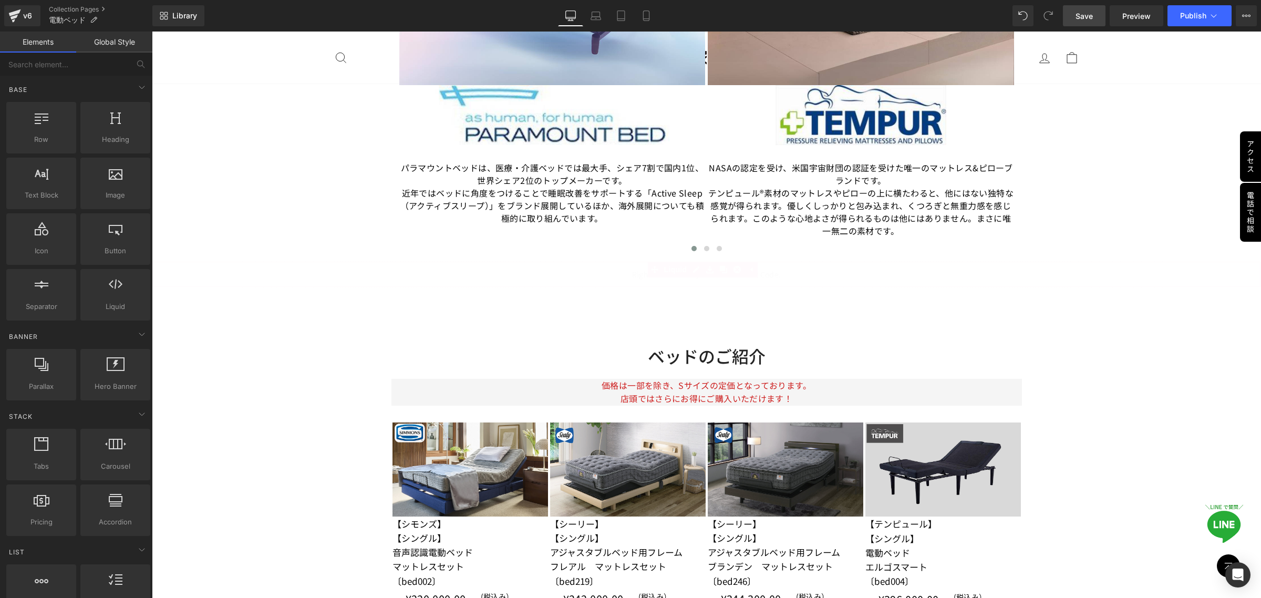
scroll to position [1555, 0]
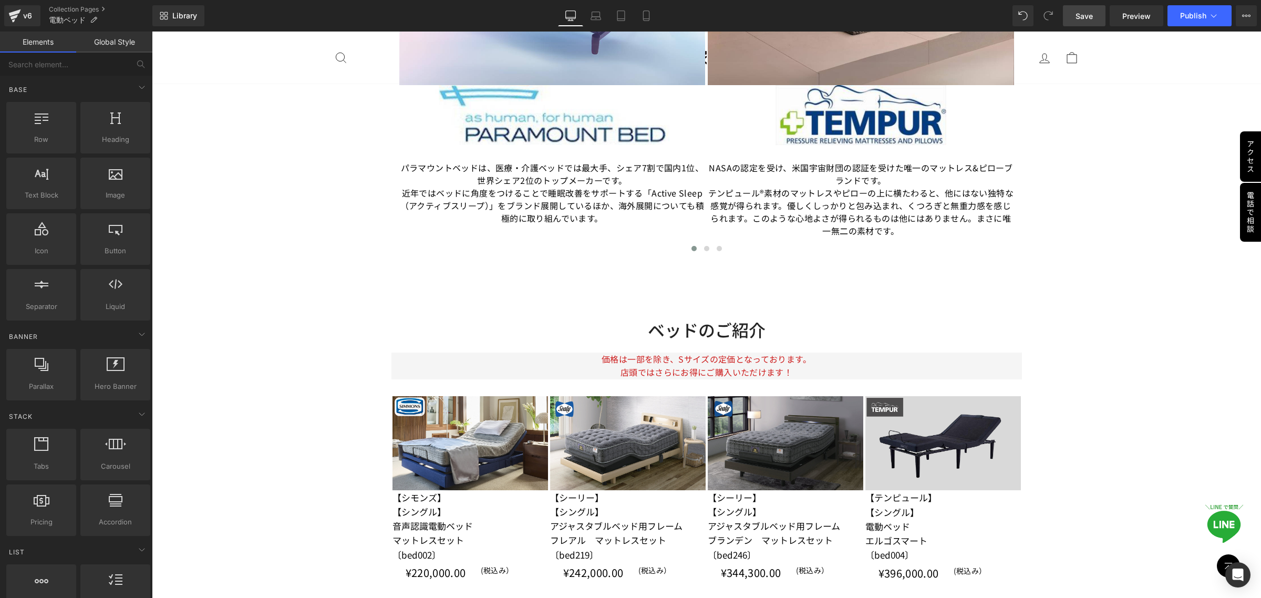
click at [1086, 15] on span "Save" at bounding box center [1084, 16] width 17 height 11
click at [1122, 17] on link "Preview" at bounding box center [1137, 15] width 54 height 21
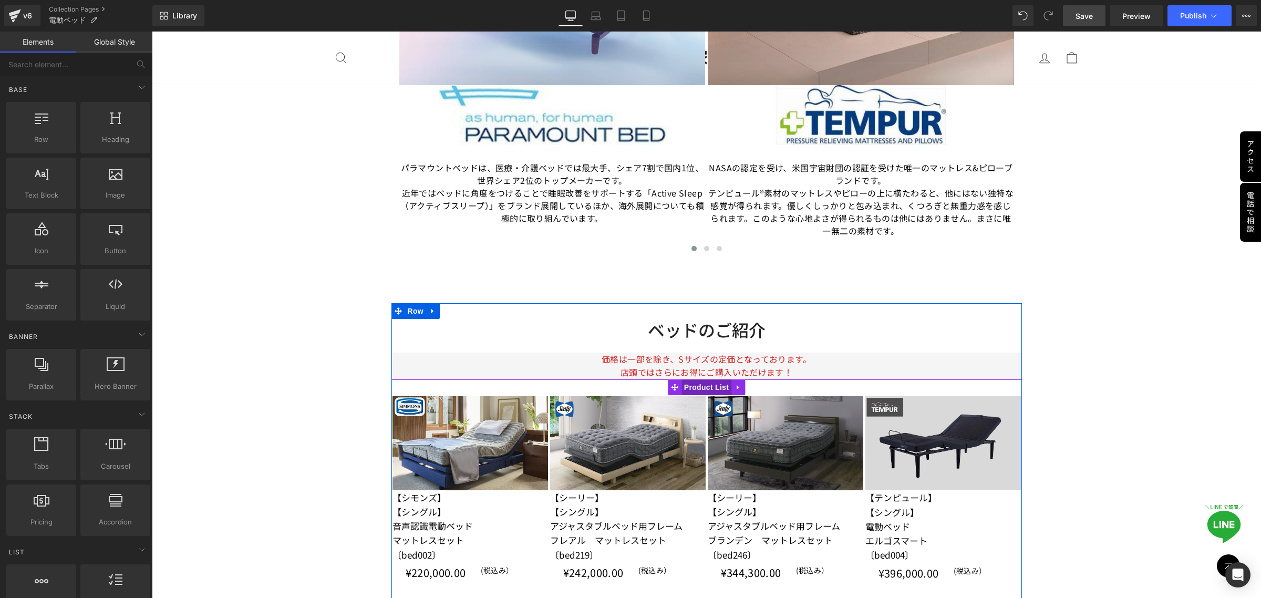
click at [698, 386] on span "Product List" at bounding box center [707, 387] width 50 height 16
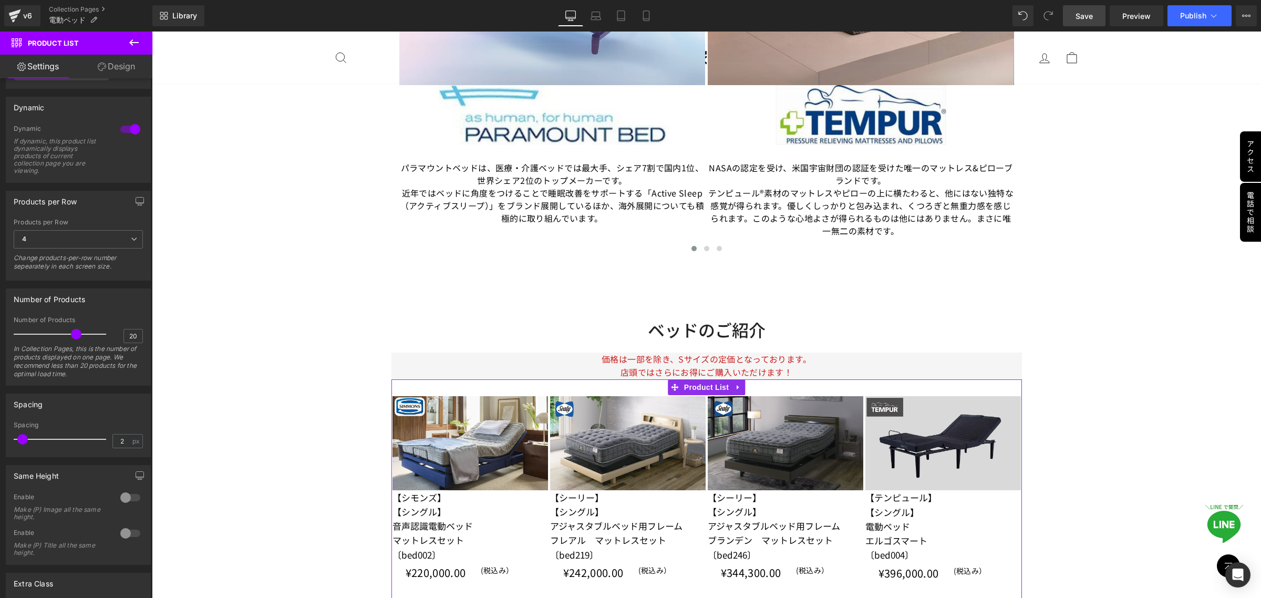
scroll to position [201, 0]
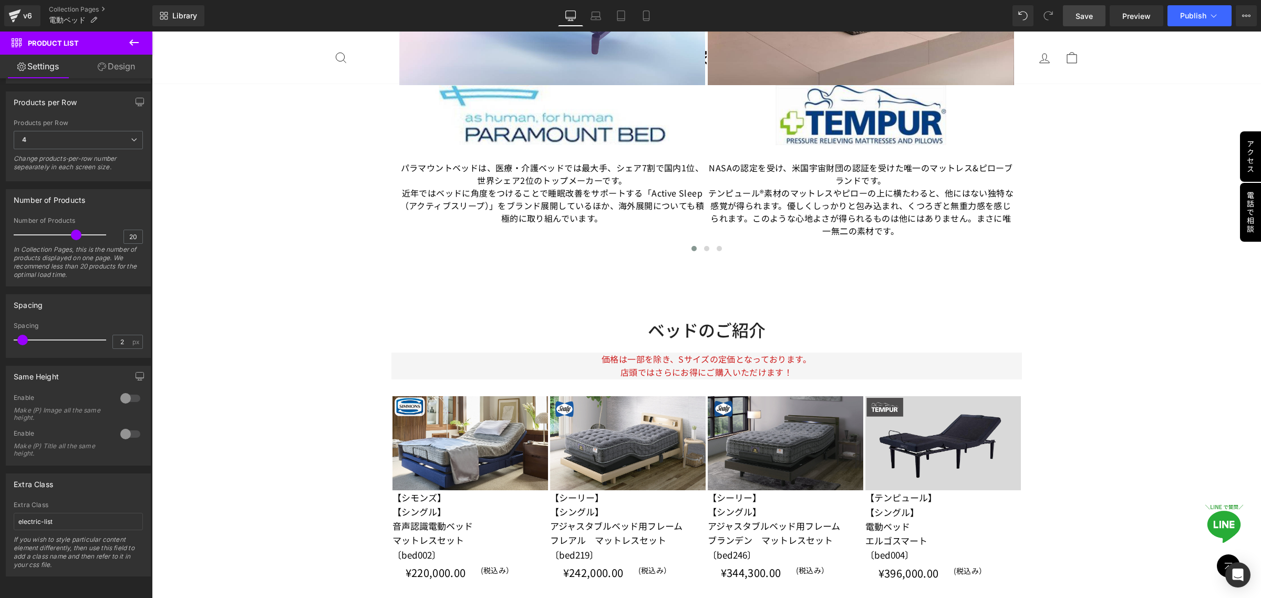
click at [129, 42] on icon at bounding box center [134, 42] width 13 height 13
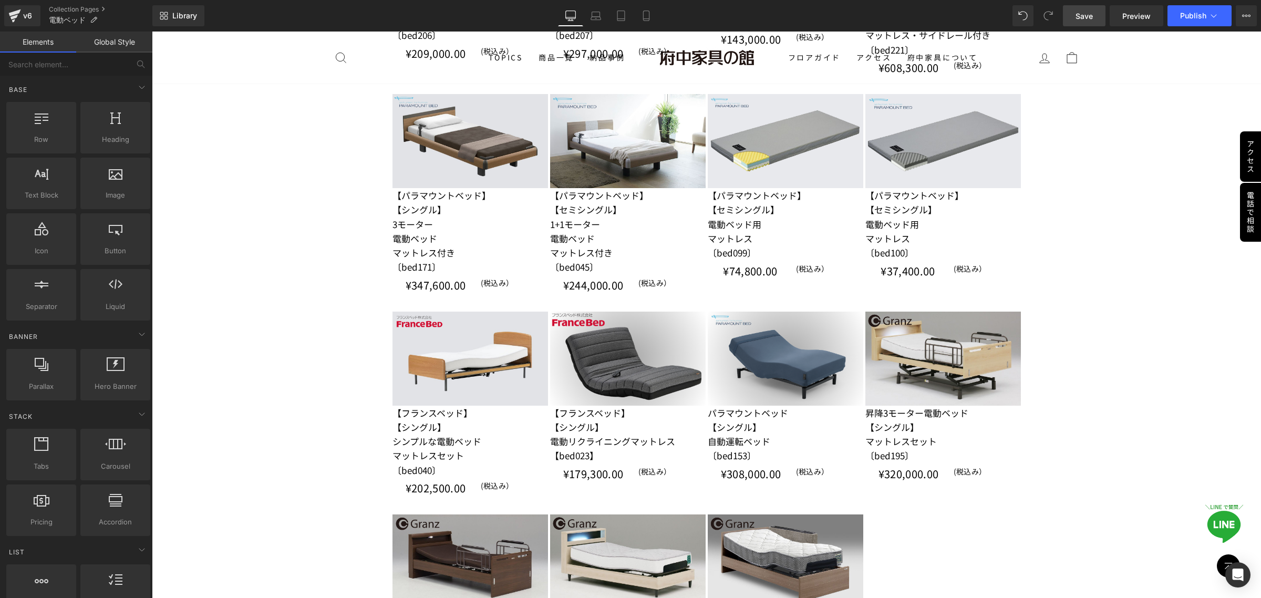
scroll to position [2672, 0]
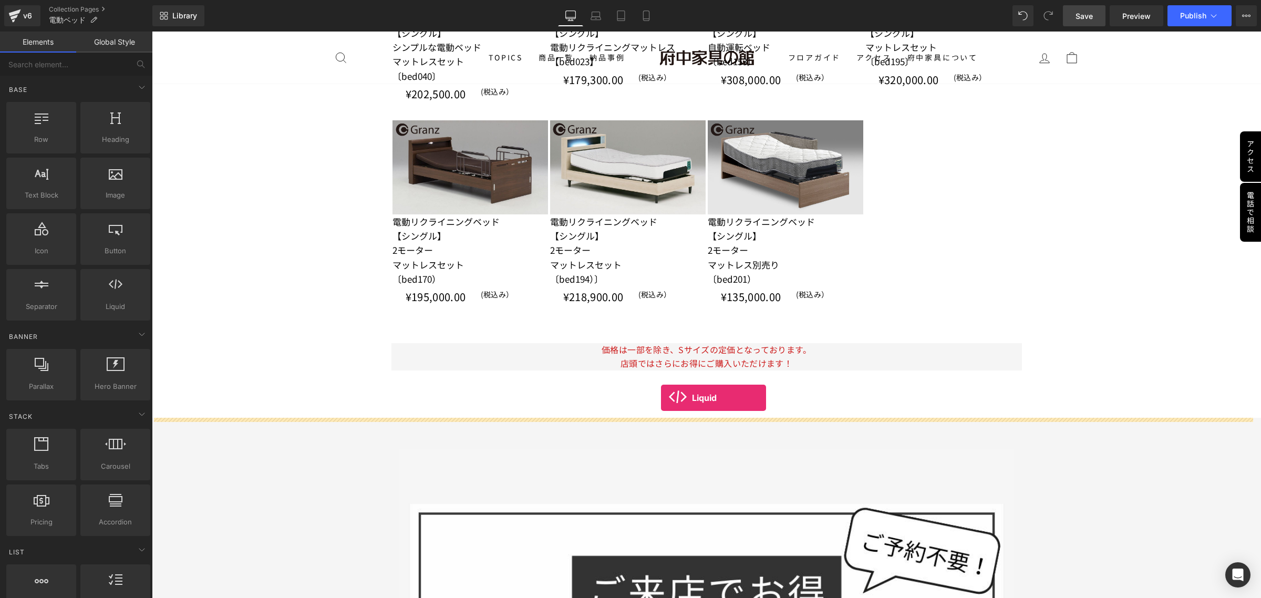
drag, startPoint x: 265, startPoint y: 337, endPoint x: 661, endPoint y: 398, distance: 400.4
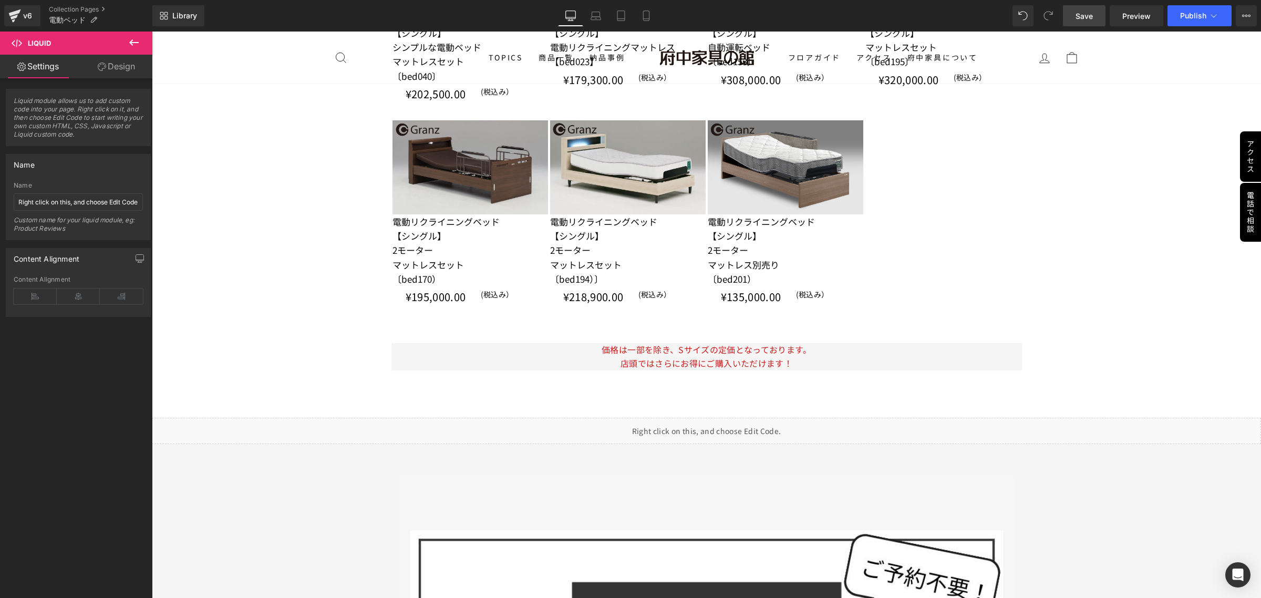
click at [715, 427] on div "Liquid" at bounding box center [706, 431] width 1109 height 26
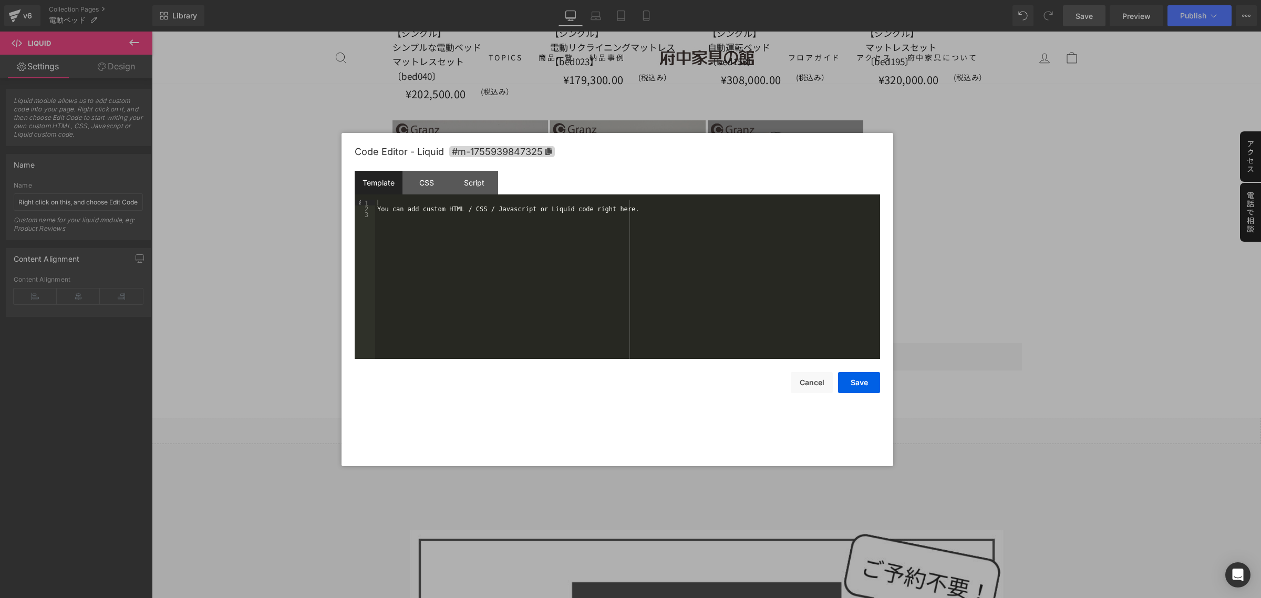
click at [435, 238] on div "You can add custom HTML / CSS / Javascript or Liquid code right here." at bounding box center [627, 285] width 505 height 171
click at [430, 187] on div "CSS" at bounding box center [427, 183] width 48 height 24
click at [416, 233] on div "#m-1755939847325 { }" at bounding box center [627, 285] width 505 height 171
click at [476, 183] on div "Script" at bounding box center [474, 183] width 48 height 24
click at [524, 261] on div "( function ( jQuery ) { // var $module = jQuery('#m-1755939847325').children('.…" at bounding box center [627, 285] width 505 height 171
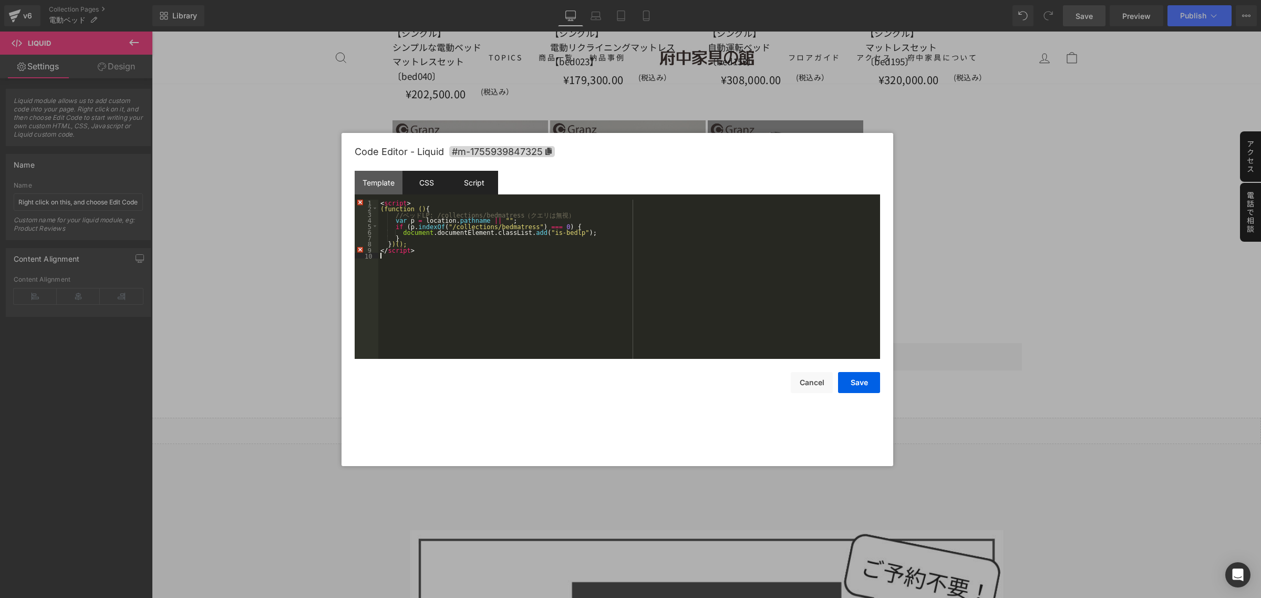
click at [427, 184] on div "CSS" at bounding box center [427, 183] width 48 height 24
click at [481, 182] on div "Script" at bounding box center [474, 183] width 48 height 24
click at [862, 385] on button "Save" at bounding box center [859, 382] width 42 height 21
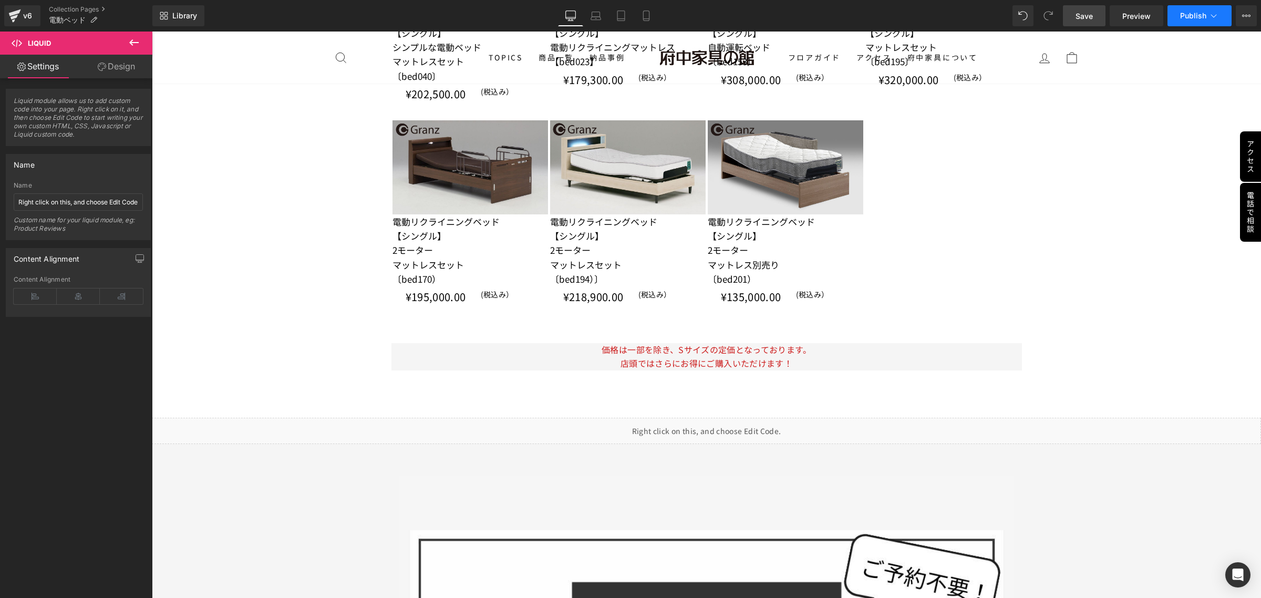
click at [1192, 20] on button "Publish" at bounding box center [1200, 15] width 64 height 21
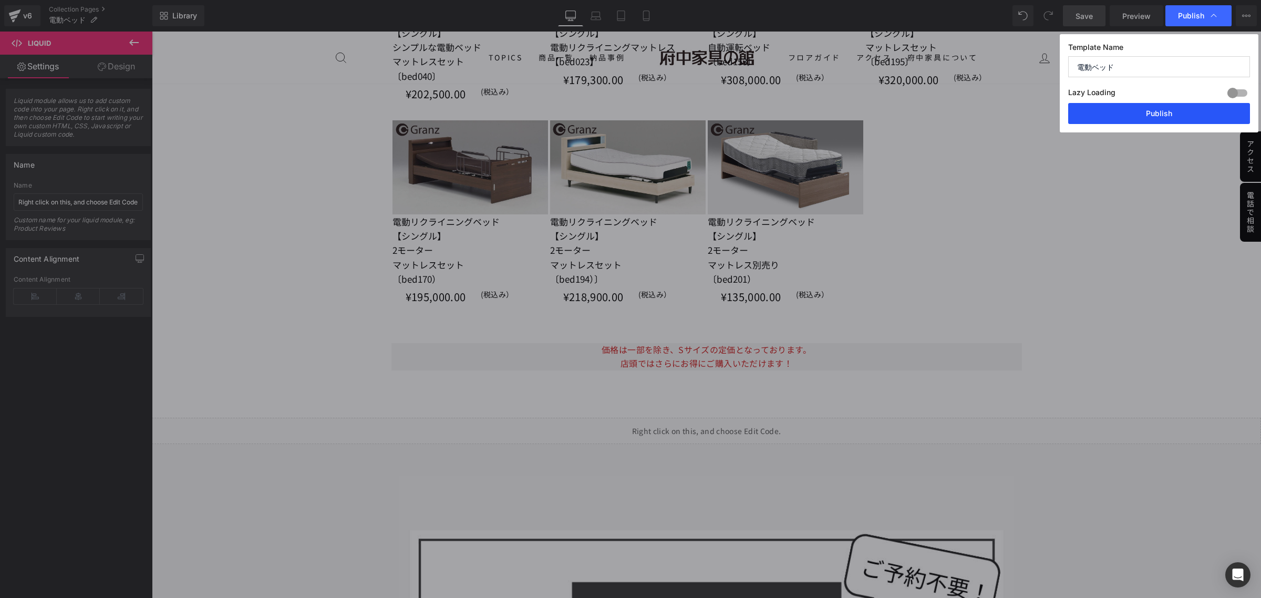
click at [1145, 119] on button "Publish" at bounding box center [1159, 113] width 182 height 21
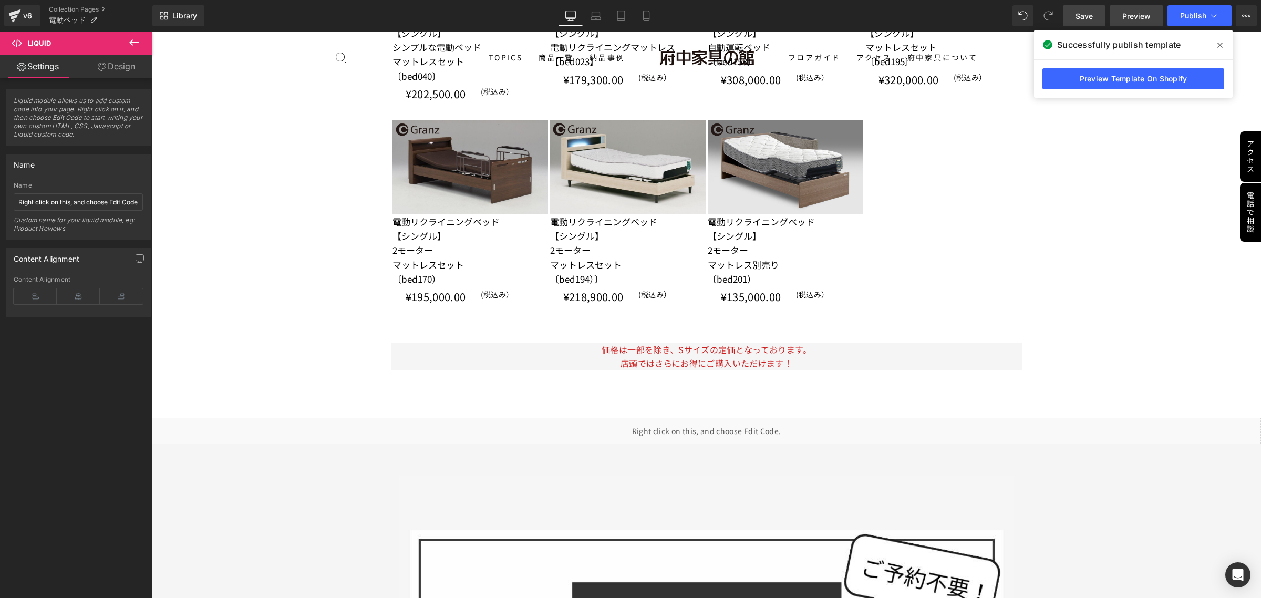
click at [1141, 16] on span "Preview" at bounding box center [1136, 16] width 28 height 11
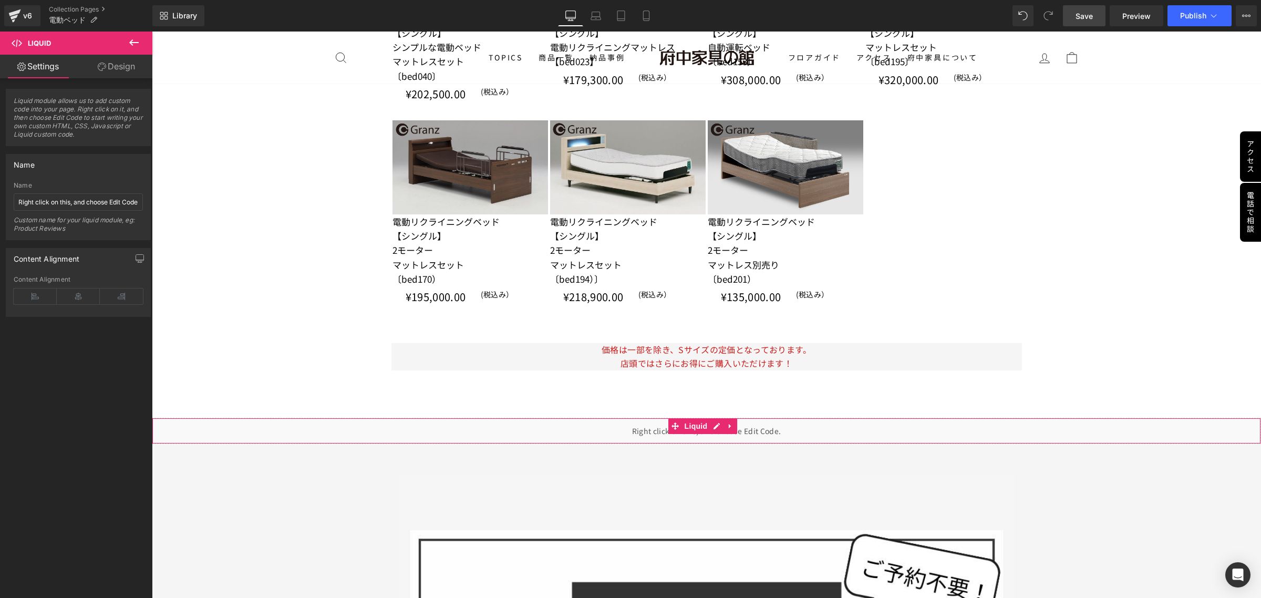
click at [22, 68] on icon at bounding box center [21, 67] width 8 height 8
click at [18, 68] on icon at bounding box center [21, 67] width 8 height 8
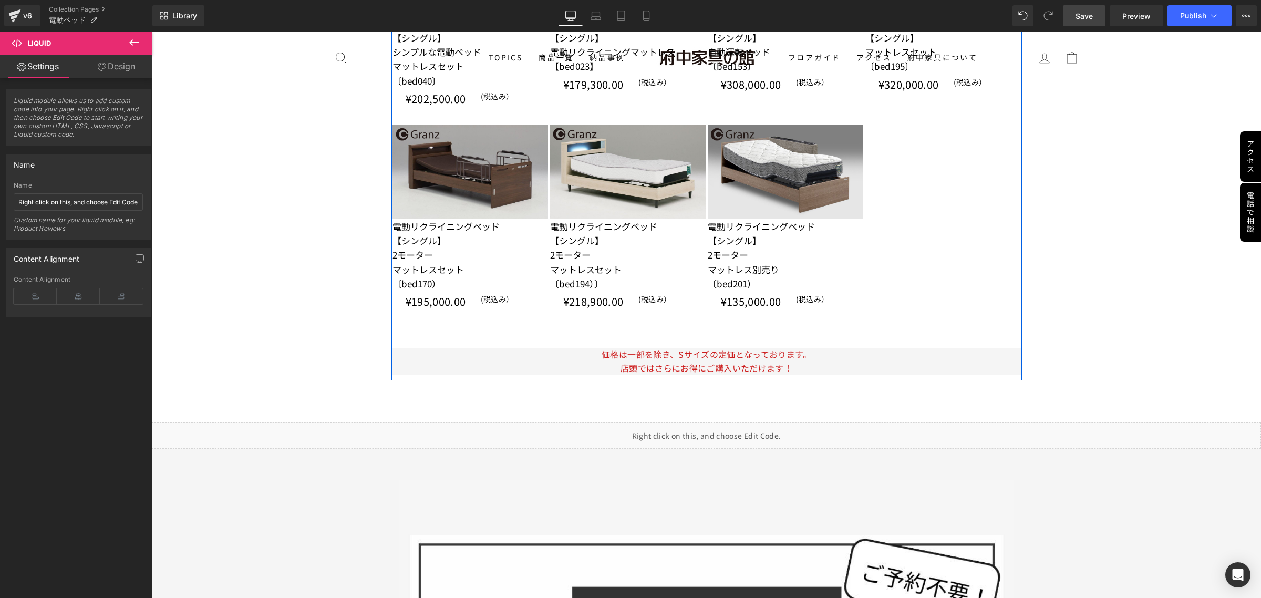
scroll to position [2803, 0]
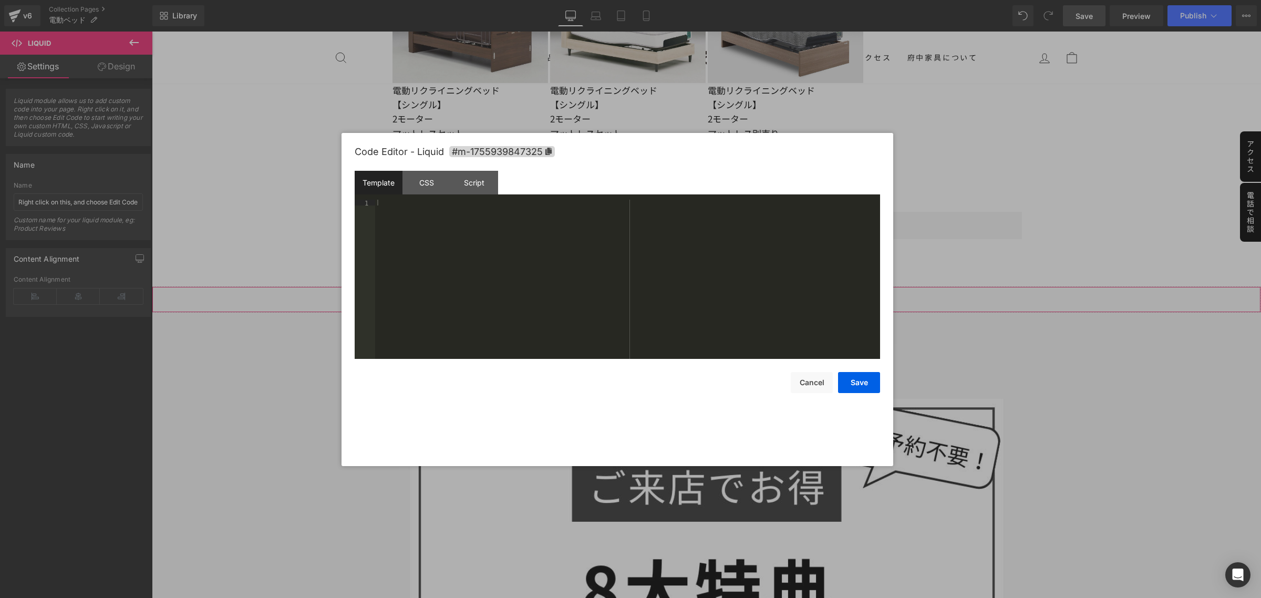
click at [714, 295] on icon at bounding box center [716, 295] width 7 height 8
click at [419, 176] on div "CSS" at bounding box center [427, 183] width 48 height 24
click at [416, 221] on div "html .is-bedlp .electric-list { display : none !important; }" at bounding box center [627, 285] width 505 height 171
click at [474, 192] on div "Script" at bounding box center [474, 183] width 48 height 24
click at [439, 258] on div "< script > (function () { // ベ ッ ド LP: /collections/bedmatress （ ク エ リ は 無 視 ） …" at bounding box center [629, 285] width 502 height 171
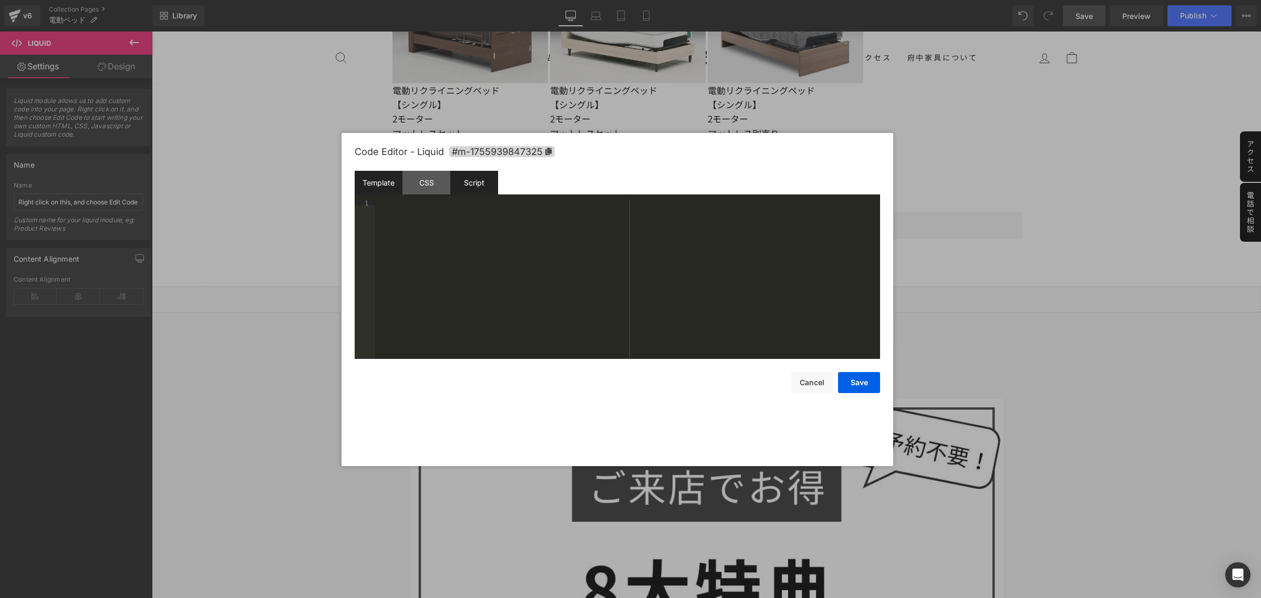
click at [376, 190] on div "Template" at bounding box center [379, 183] width 48 height 24
click at [421, 190] on div "CSS" at bounding box center [427, 183] width 48 height 24
click at [478, 192] on div "Script" at bounding box center [474, 183] width 48 height 24
click at [858, 385] on button "Save" at bounding box center [859, 382] width 42 height 21
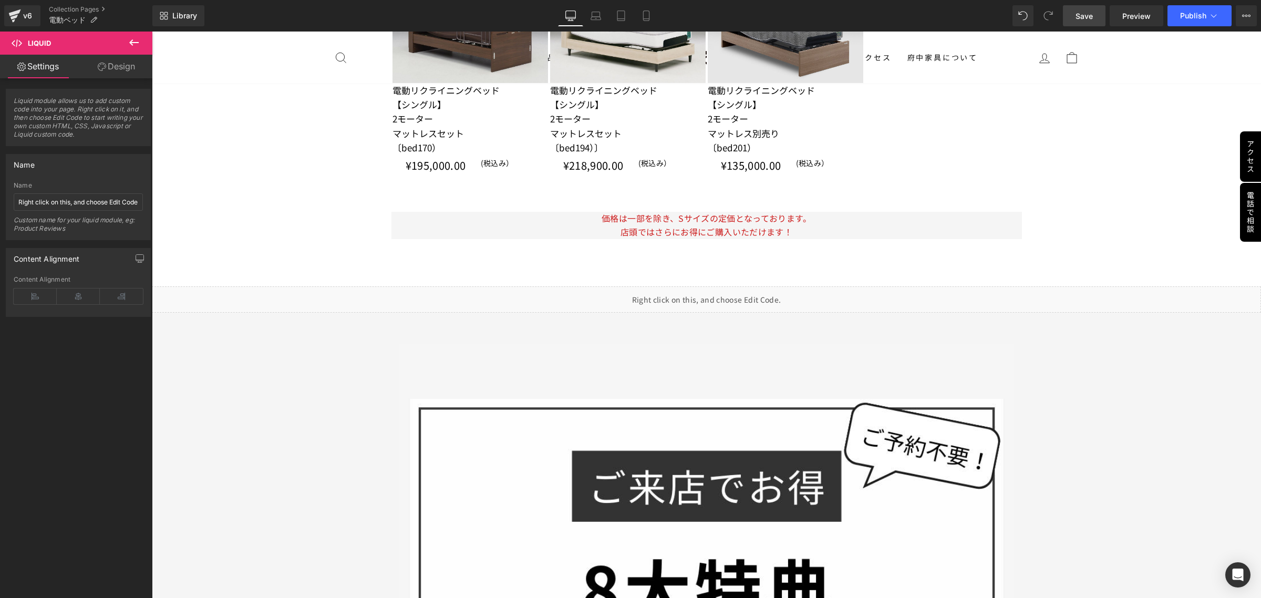
click at [1097, 20] on link "Save" at bounding box center [1084, 15] width 43 height 21
click at [1147, 16] on span "Preview" at bounding box center [1136, 16] width 28 height 11
click at [730, 296] on icon at bounding box center [730, 294] width 2 height 5
click at [738, 295] on icon at bounding box center [737, 295] width 7 height 8
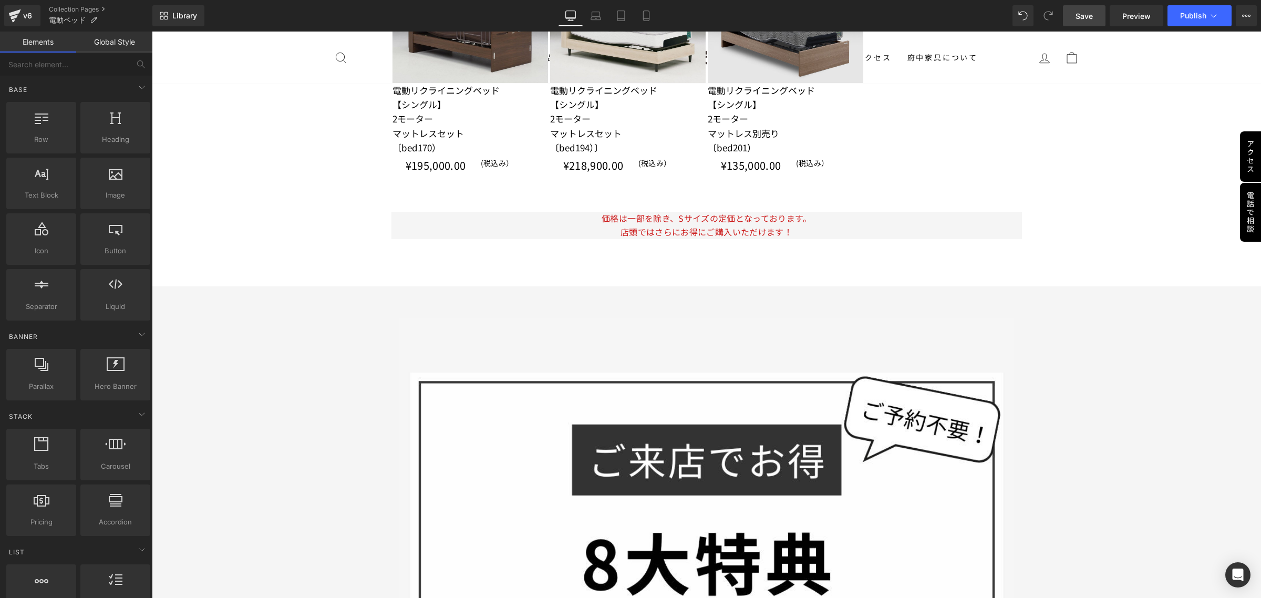
click at [1084, 16] on span "Save" at bounding box center [1084, 16] width 17 height 11
click at [1126, 12] on span "Preview" at bounding box center [1136, 16] width 28 height 11
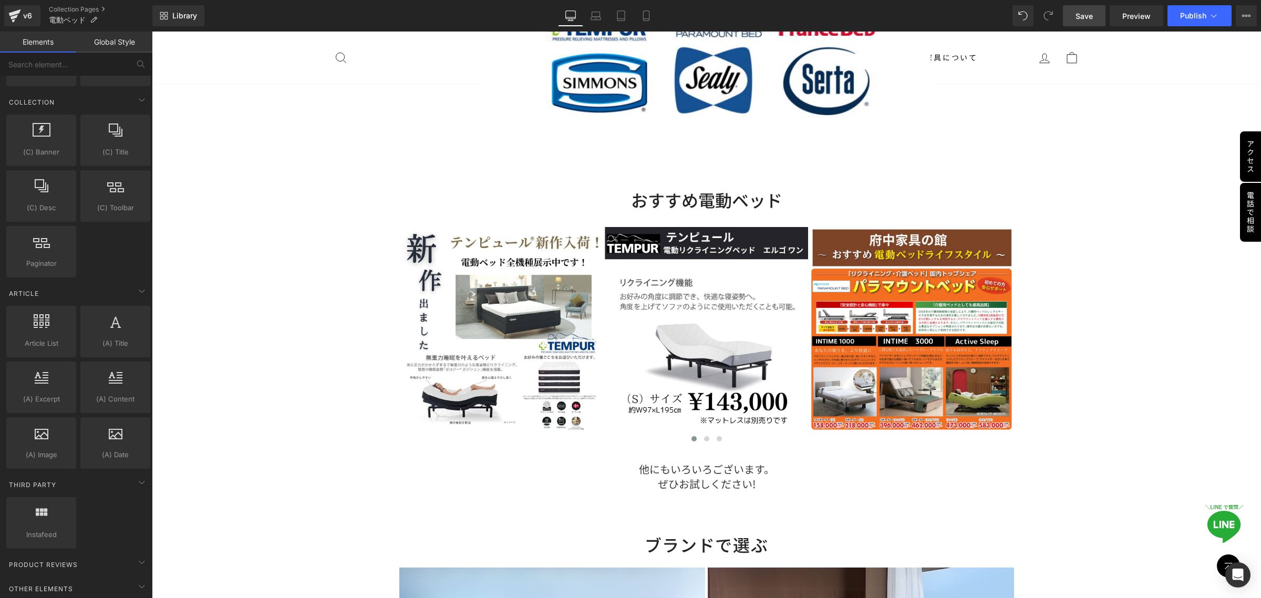
scroll to position [1751, 0]
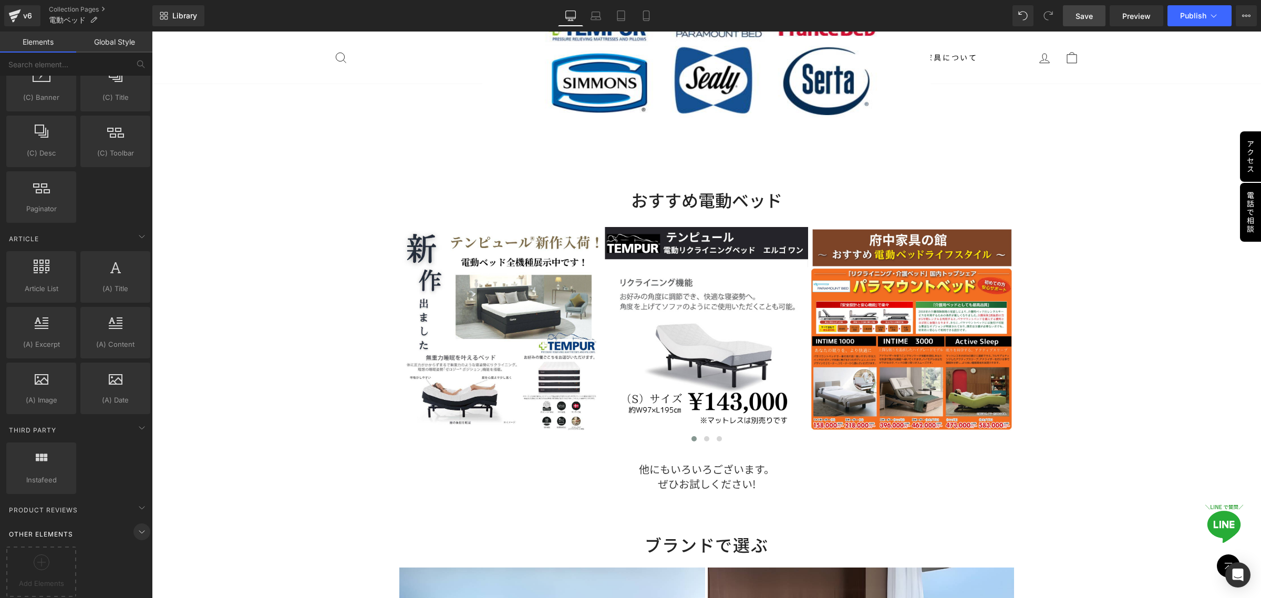
click at [140, 525] on icon at bounding box center [142, 531] width 13 height 13
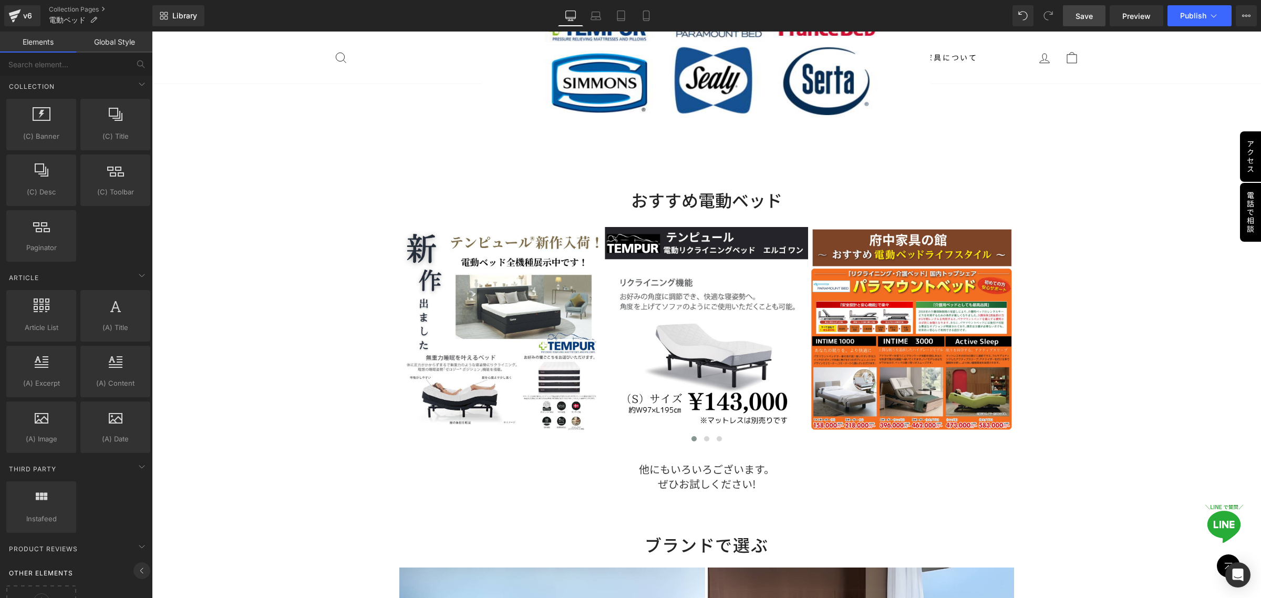
scroll to position [1696, 0]
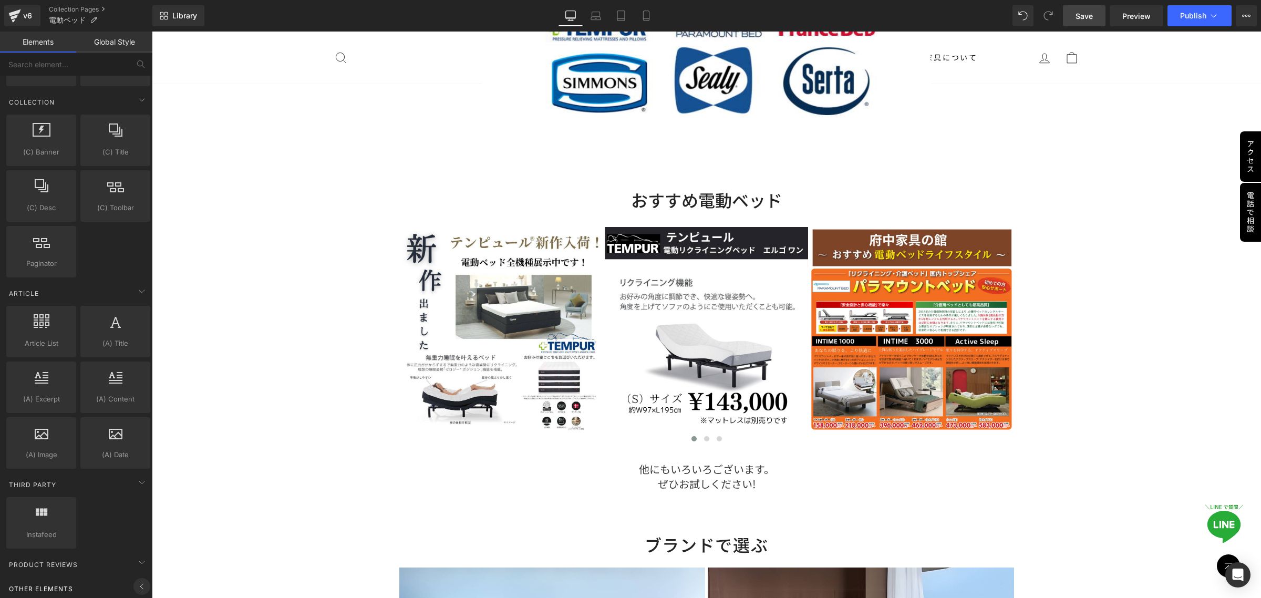
click at [138, 580] on icon at bounding box center [142, 586] width 13 height 13
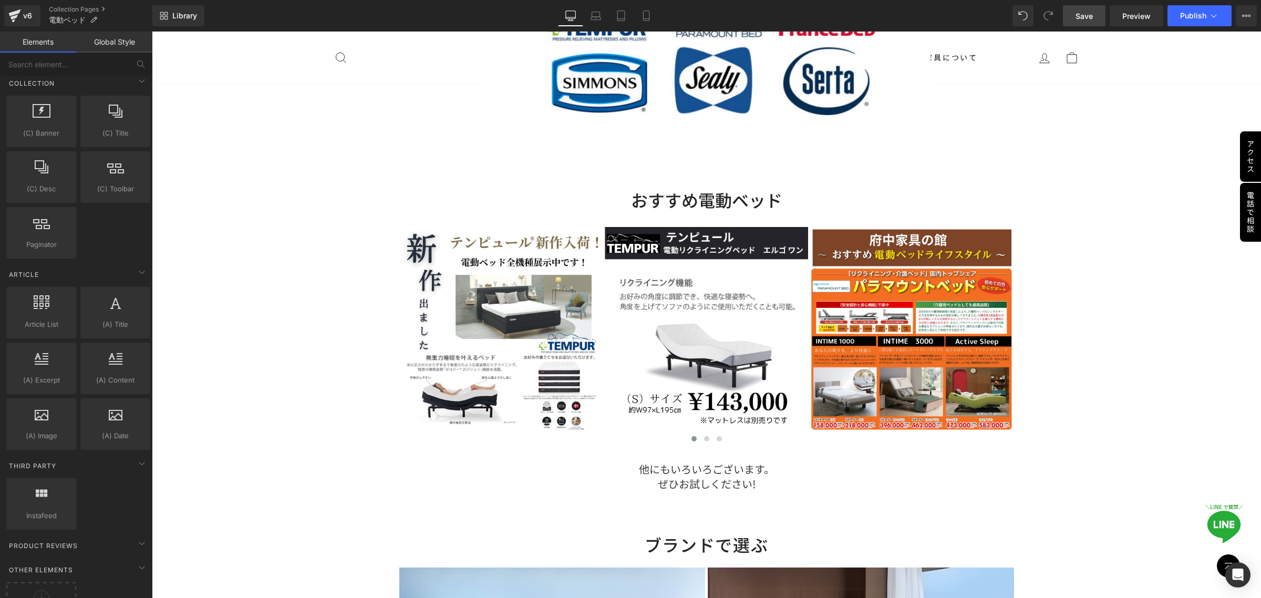
scroll to position [1751, 0]
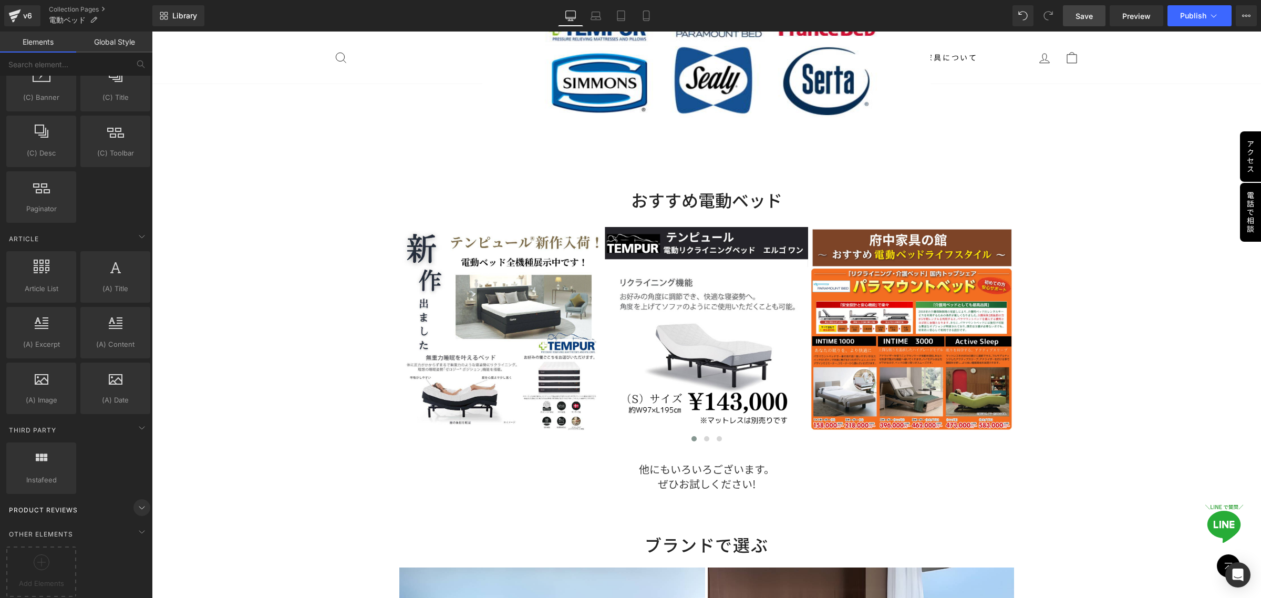
click at [139, 507] on icon at bounding box center [141, 508] width 5 height 3
click at [139, 501] on icon at bounding box center [142, 507] width 13 height 13
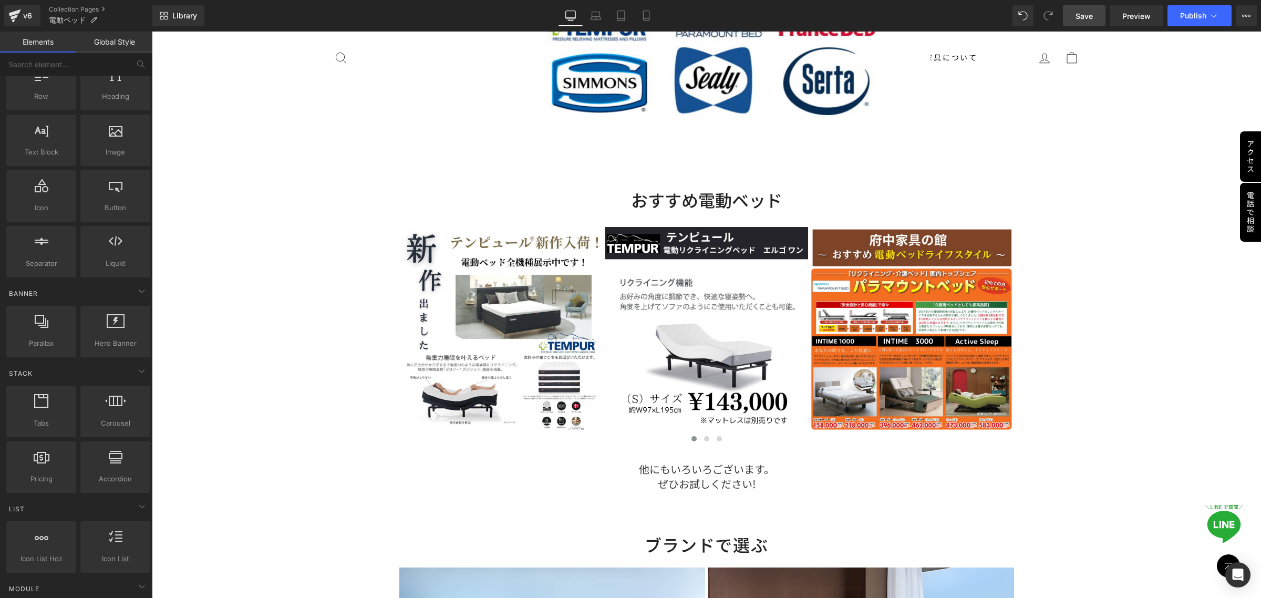
scroll to position [0, 0]
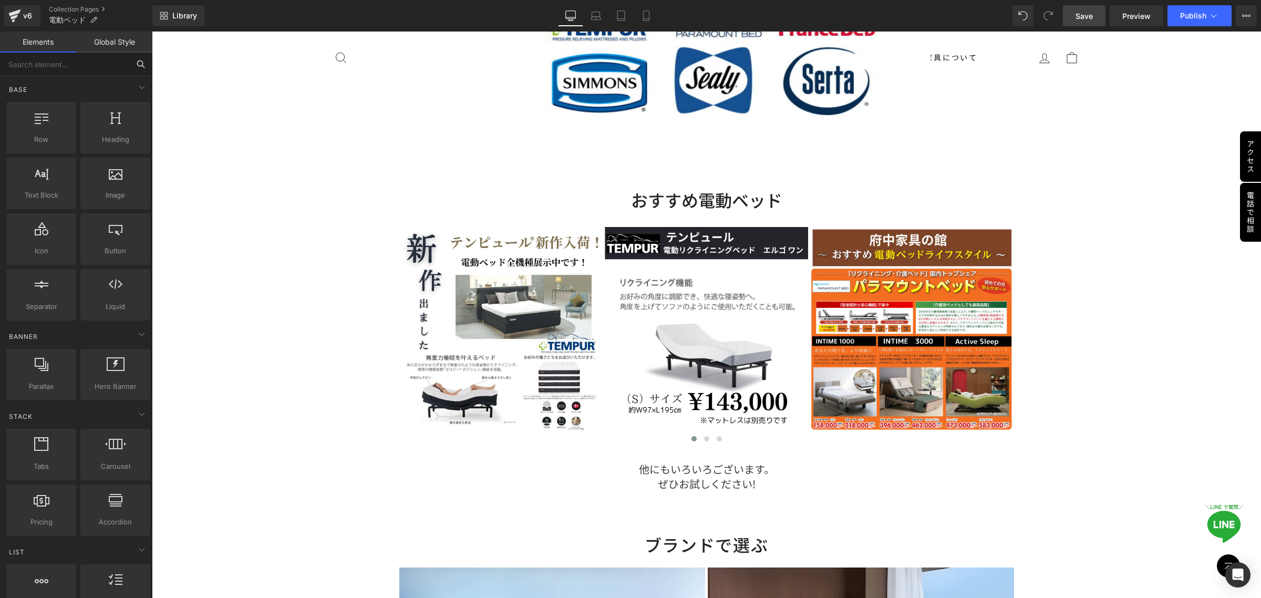
click at [95, 63] on input "text" at bounding box center [64, 64] width 129 height 23
paste input "Page Settings"
type input "Page Settings"
click at [1246, 14] on icon at bounding box center [1246, 16] width 8 height 8
click at [1244, 16] on icon at bounding box center [1246, 16] width 8 height 8
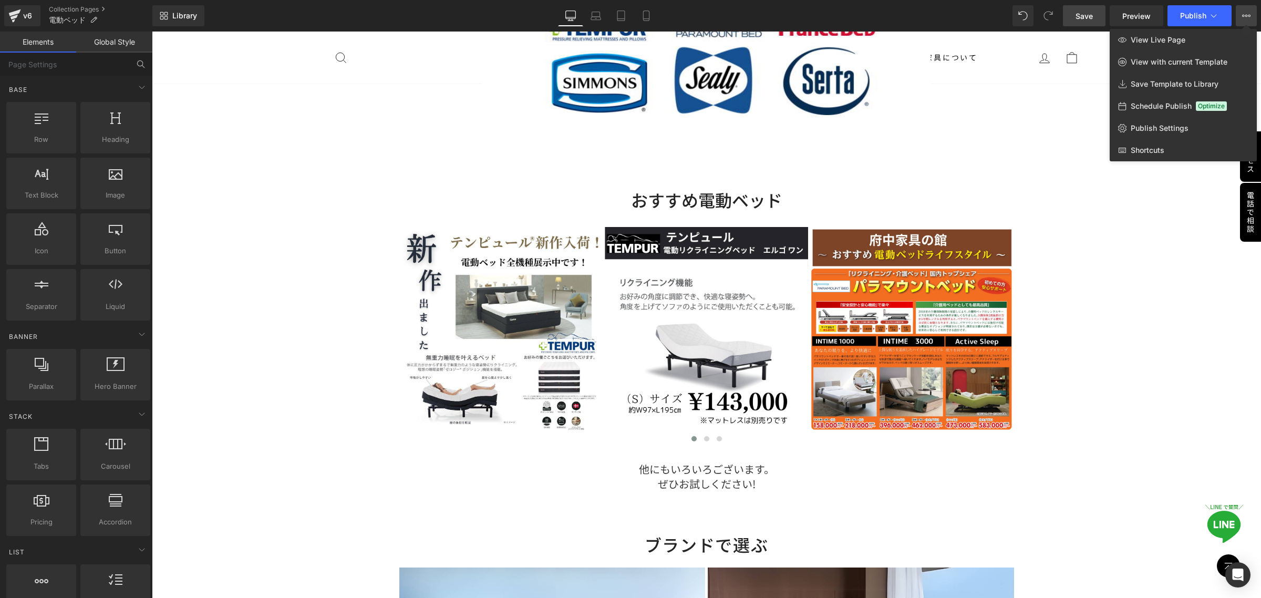
click at [114, 38] on link "Global Style" at bounding box center [114, 42] width 76 height 21
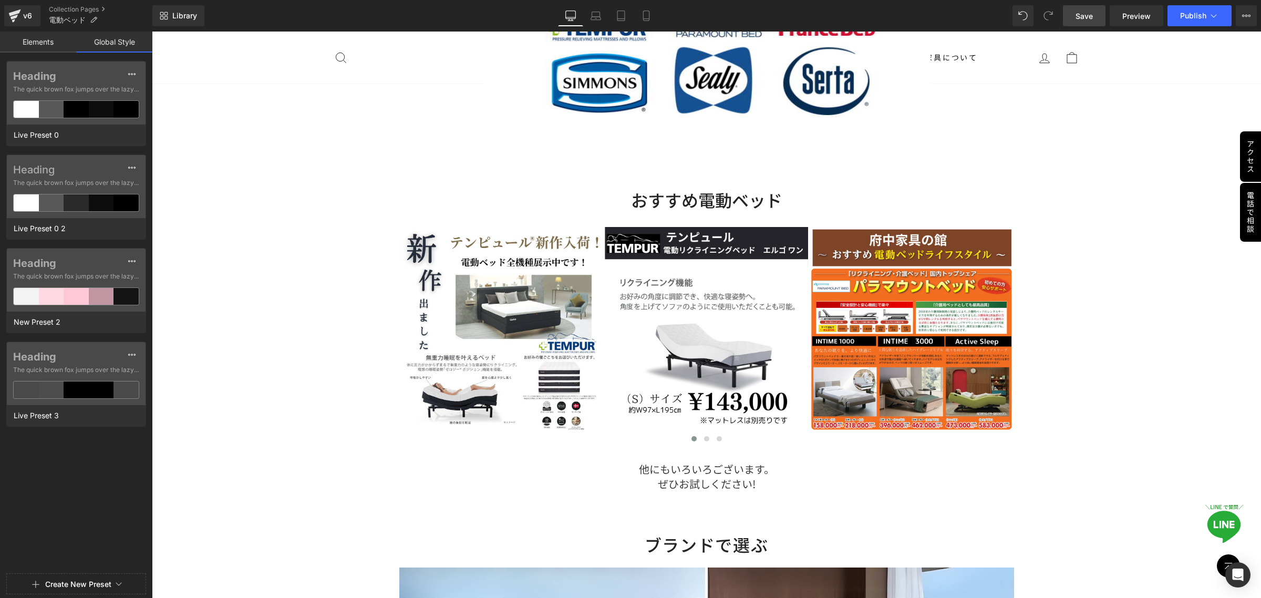
click at [122, 585] on span "Create New Preset" at bounding box center [76, 584] width 130 height 21
click at [1246, 16] on icon at bounding box center [1246, 16] width 8 height 8
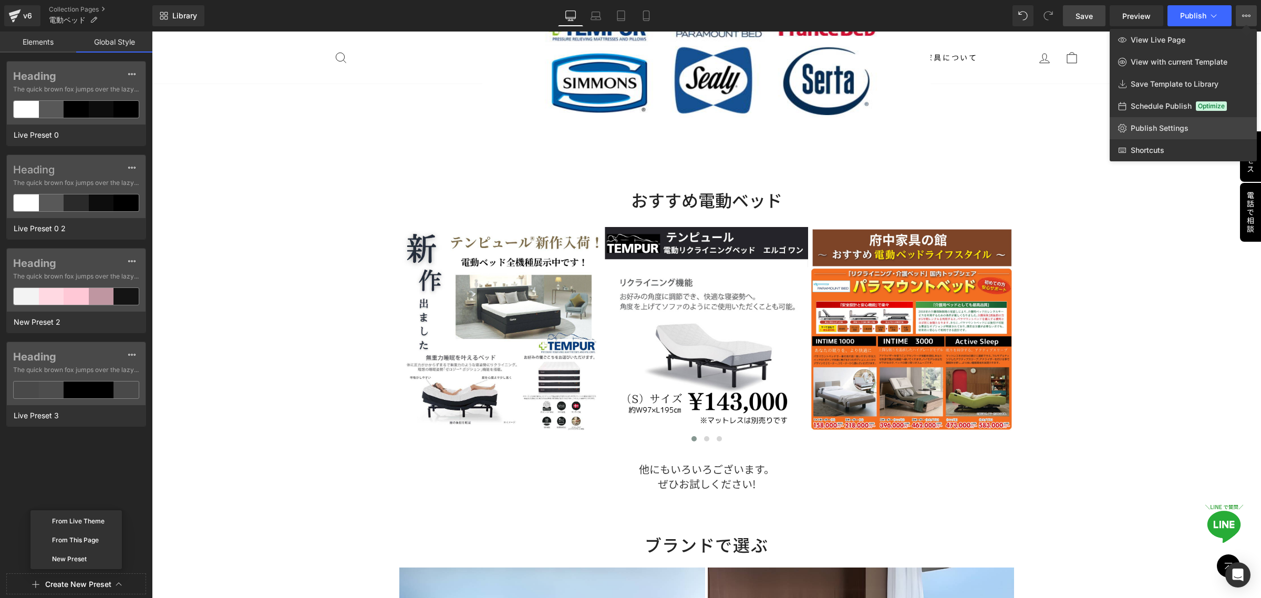
click at [1177, 127] on span "Publish Settings" at bounding box center [1160, 127] width 58 height 9
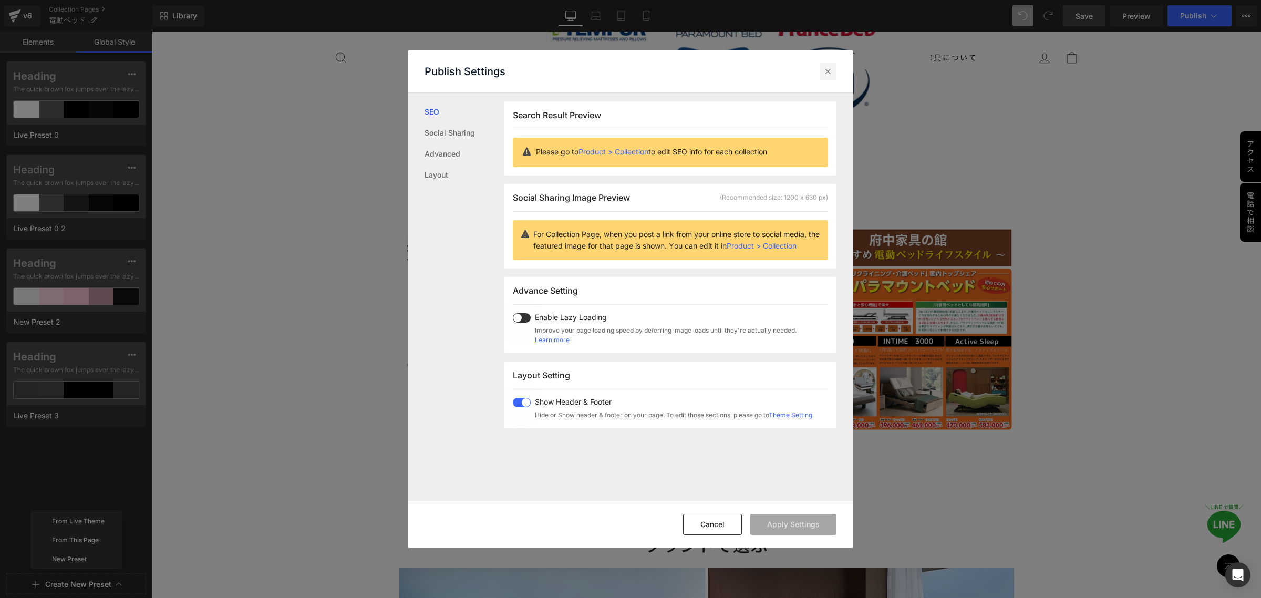
click at [831, 71] on icon at bounding box center [828, 71] width 11 height 11
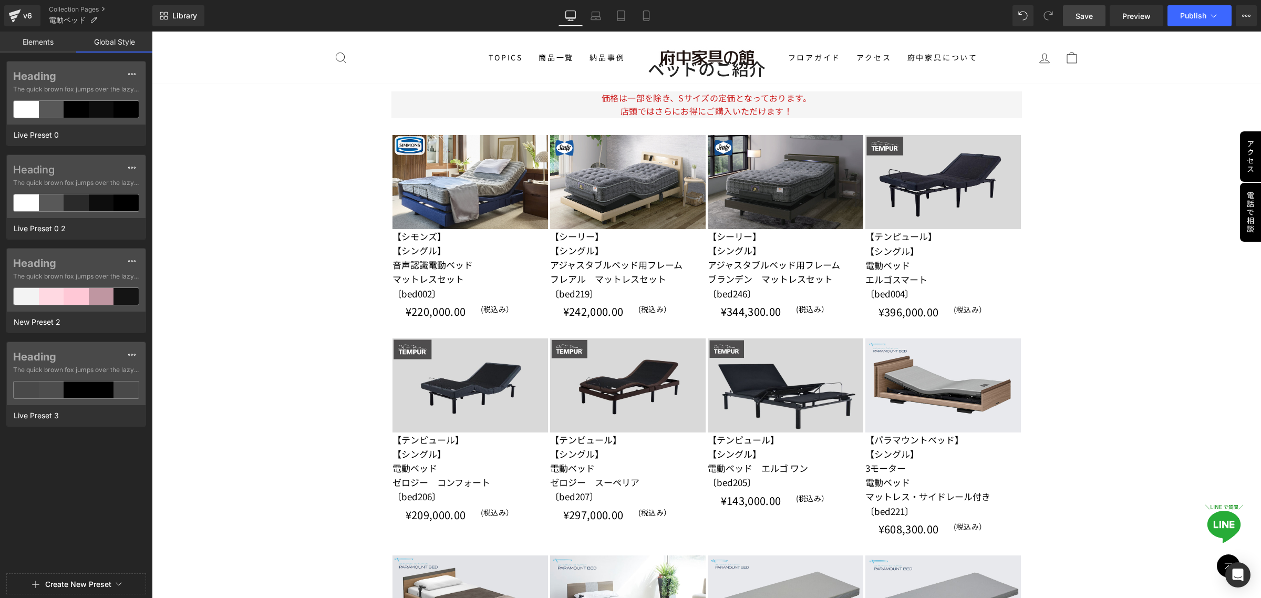
scroll to position [1818, 0]
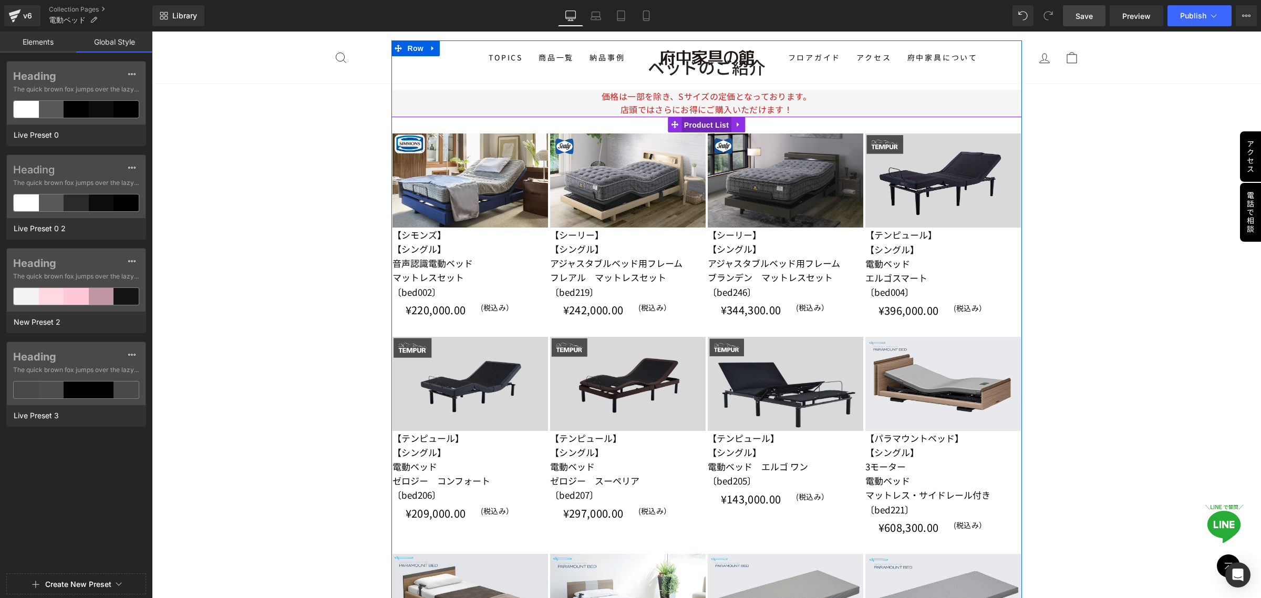
click at [697, 123] on span "Product List" at bounding box center [707, 125] width 50 height 16
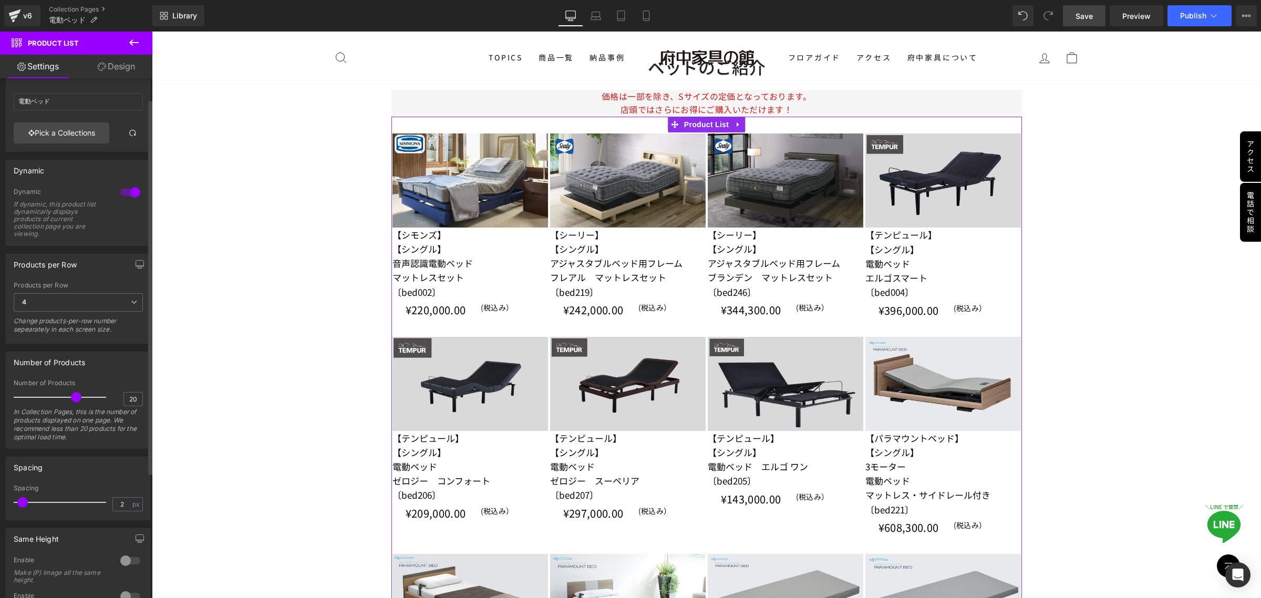
scroll to position [0, 0]
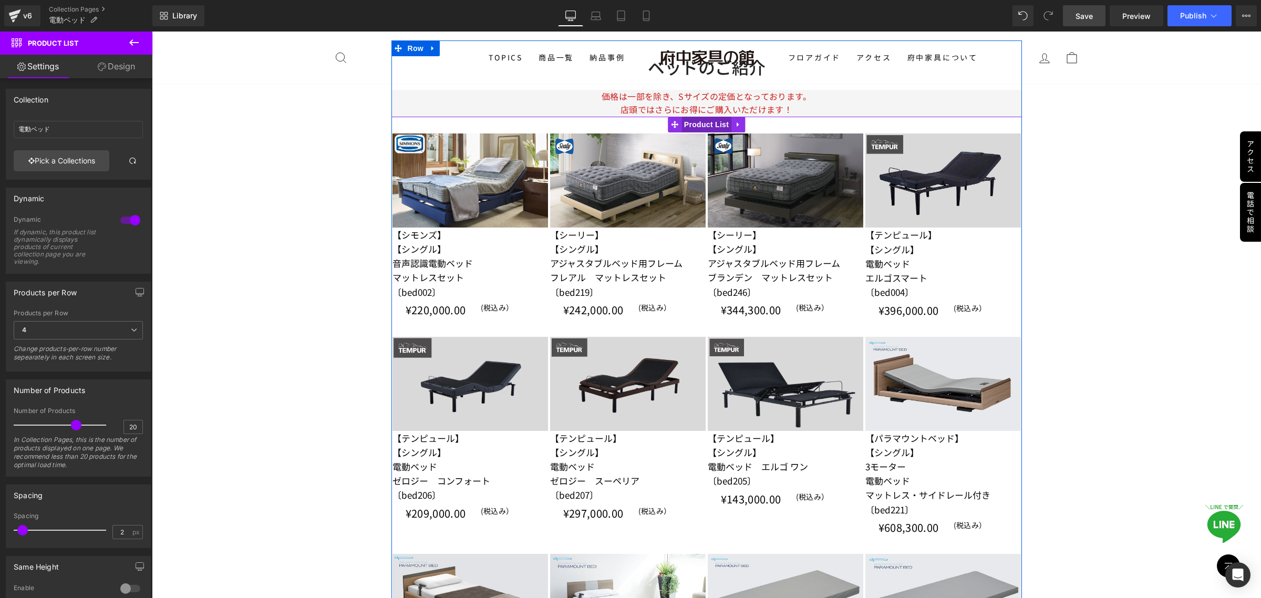
click at [697, 127] on span "Product List" at bounding box center [707, 125] width 50 height 16
click at [103, 66] on icon at bounding box center [102, 67] width 8 height 8
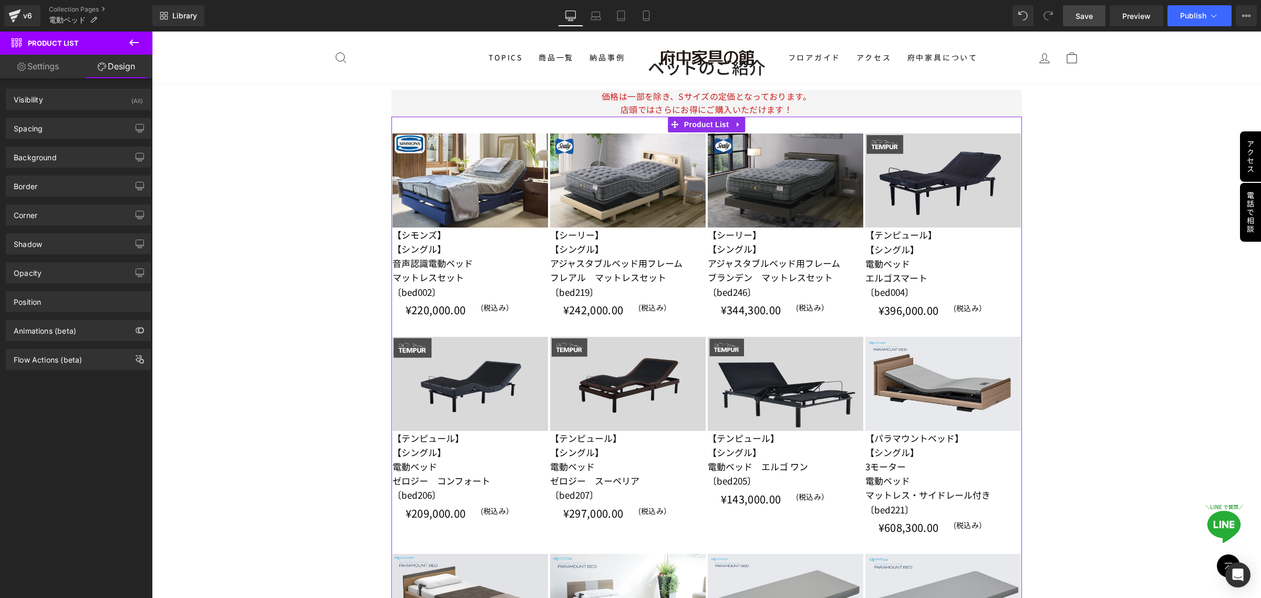
click at [51, 70] on link "Settings" at bounding box center [38, 67] width 76 height 24
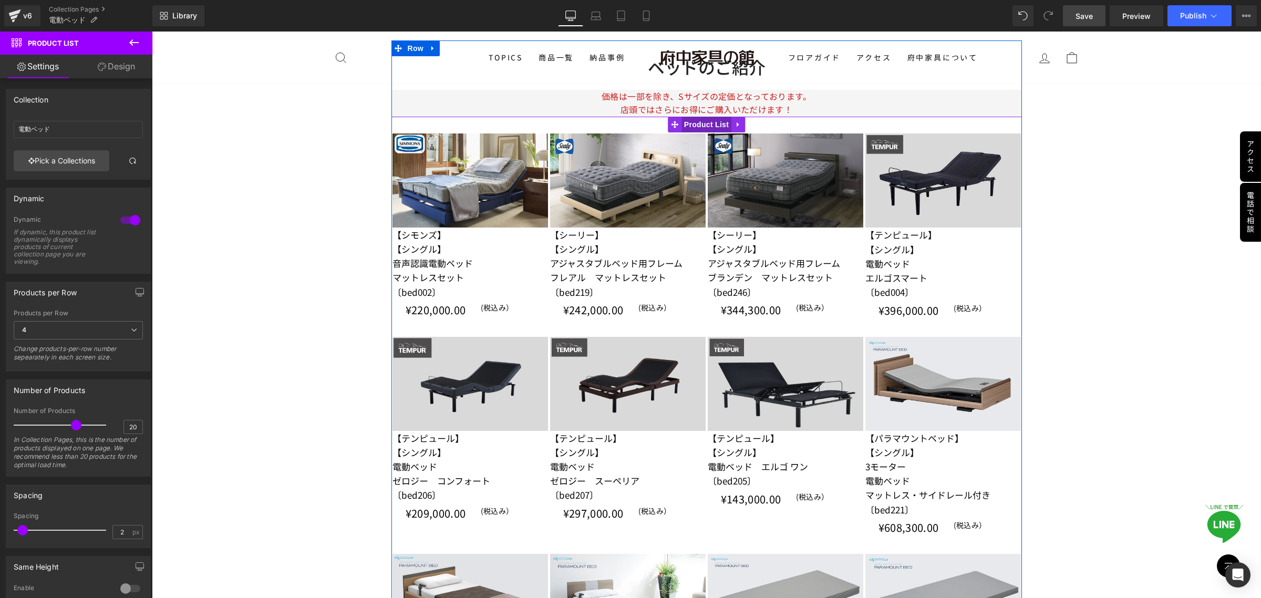
click at [689, 125] on span "Product List" at bounding box center [707, 125] width 50 height 16
click at [133, 43] on icon at bounding box center [133, 42] width 9 height 6
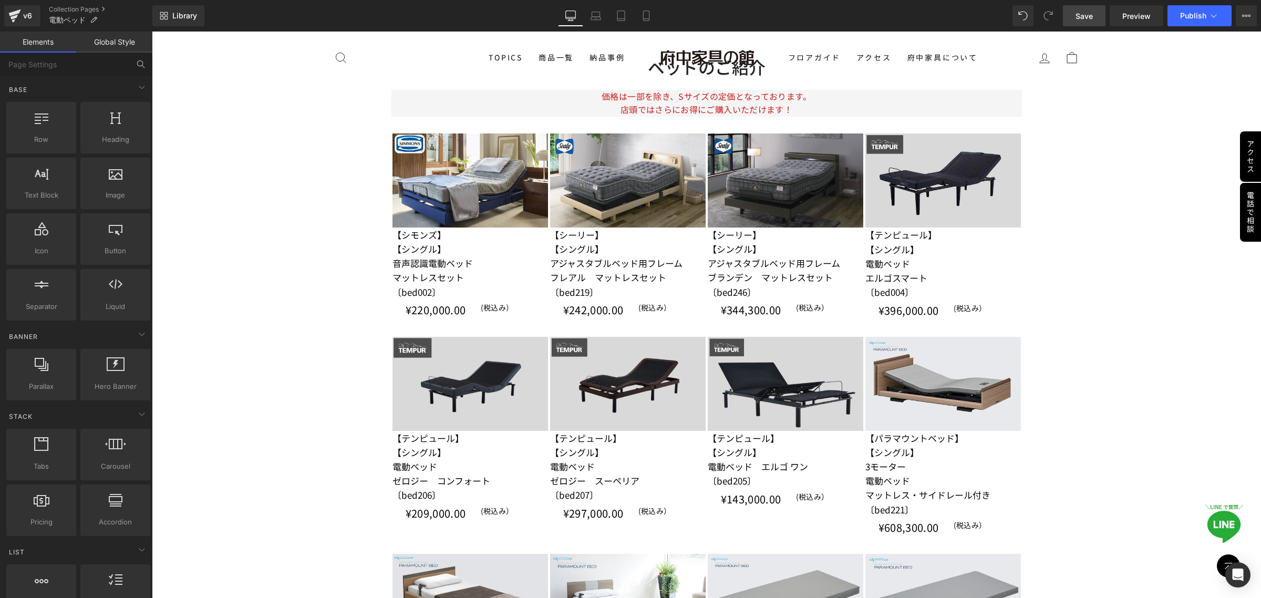
click at [121, 49] on link "Global Style" at bounding box center [114, 42] width 76 height 21
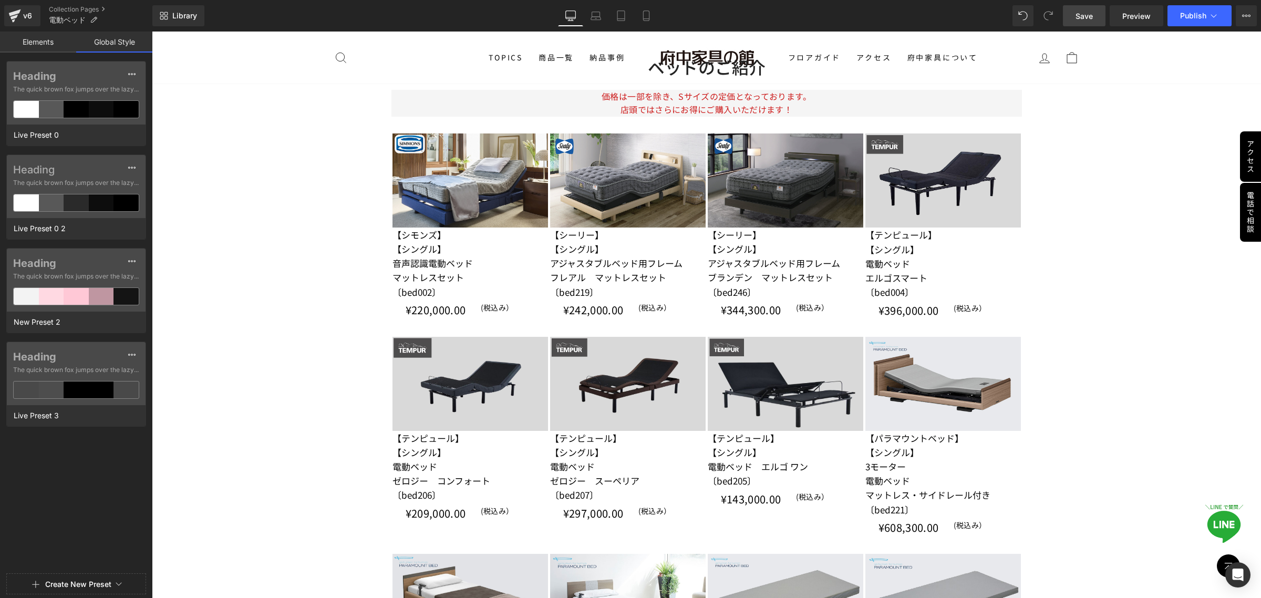
click at [125, 42] on link "Global Style" at bounding box center [114, 42] width 76 height 21
click at [117, 585] on icon at bounding box center [119, 584] width 6 height 4
click at [701, 121] on span "Product List" at bounding box center [707, 125] width 50 height 16
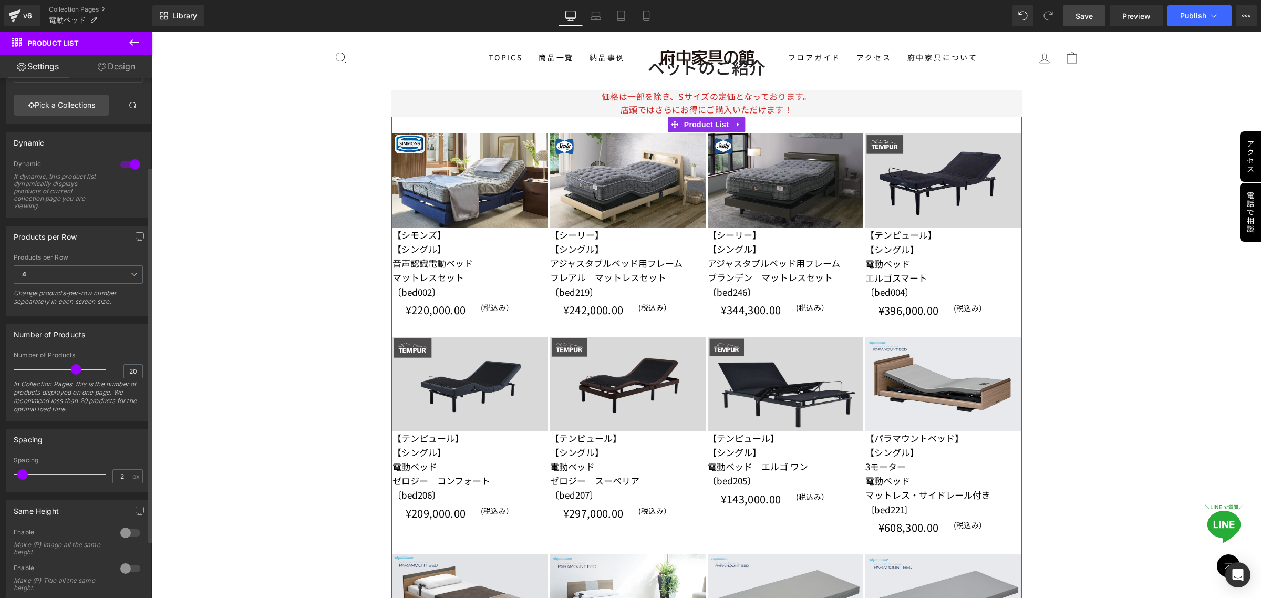
scroll to position [201, 0]
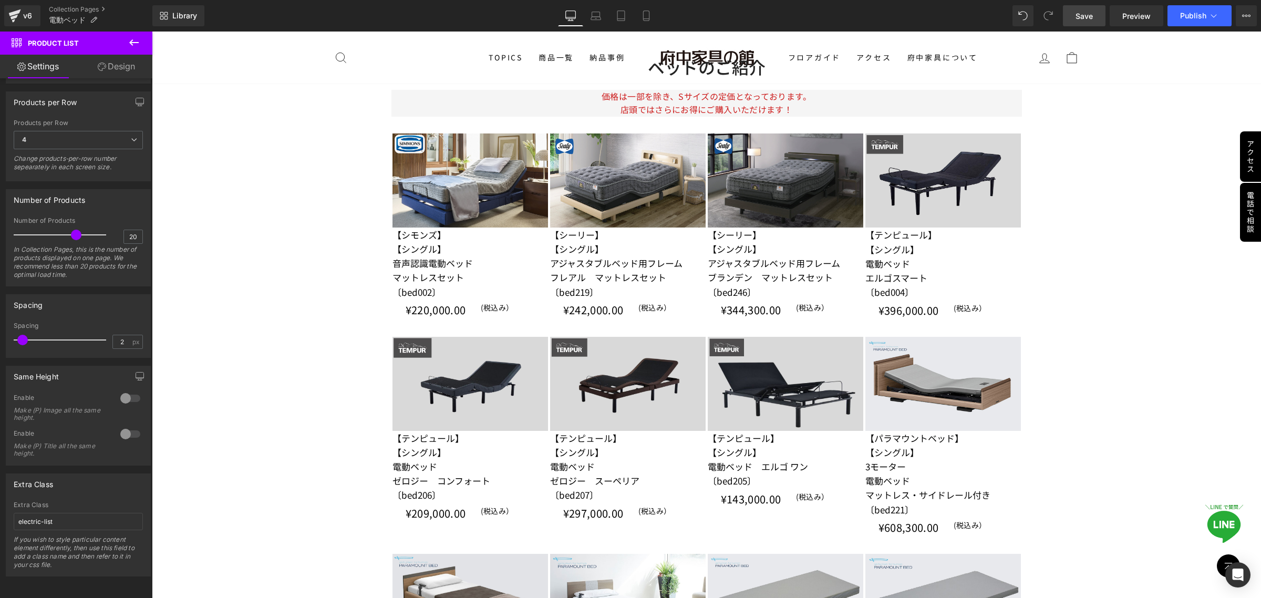
click at [1076, 17] on span "Save" at bounding box center [1084, 16] width 17 height 11
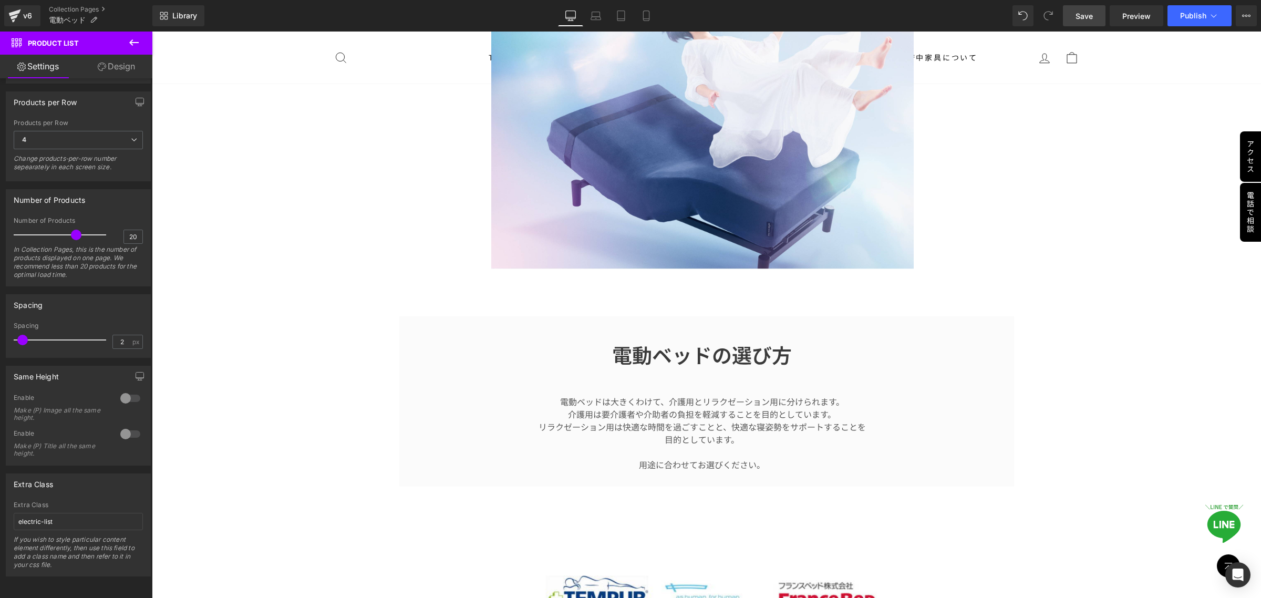
scroll to position [525, 0]
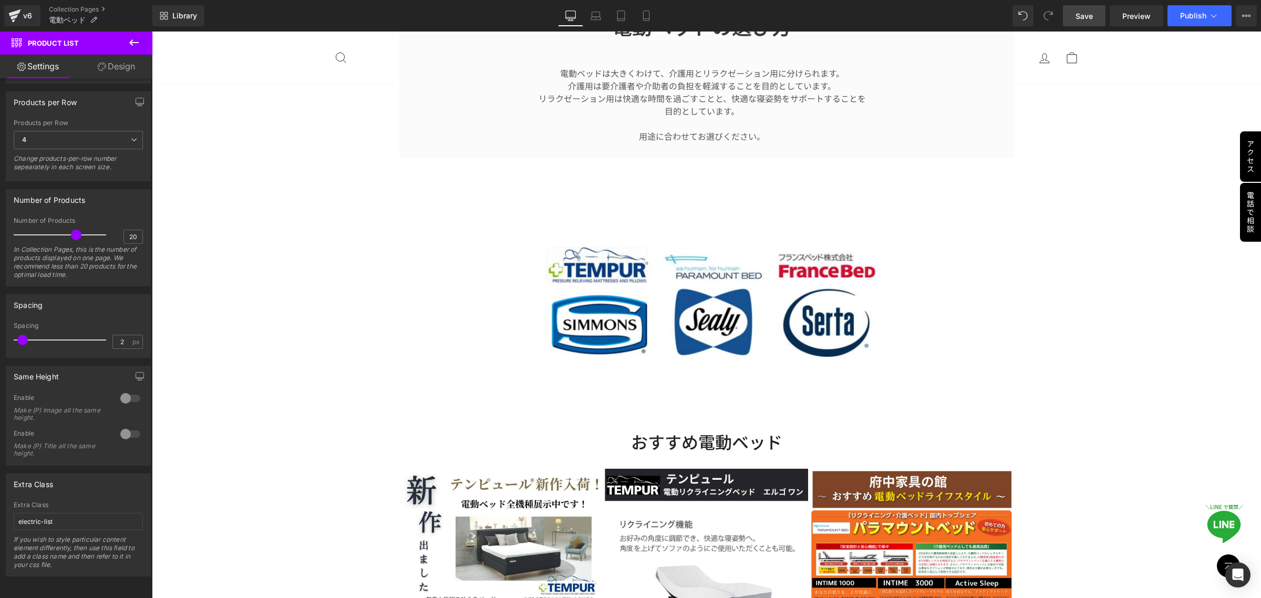
click at [1088, 15] on span "Save" at bounding box center [1084, 16] width 17 height 11
click at [1131, 17] on span "Preview" at bounding box center [1136, 16] width 28 height 11
